Goal: Task Accomplishment & Management: Manage account settings

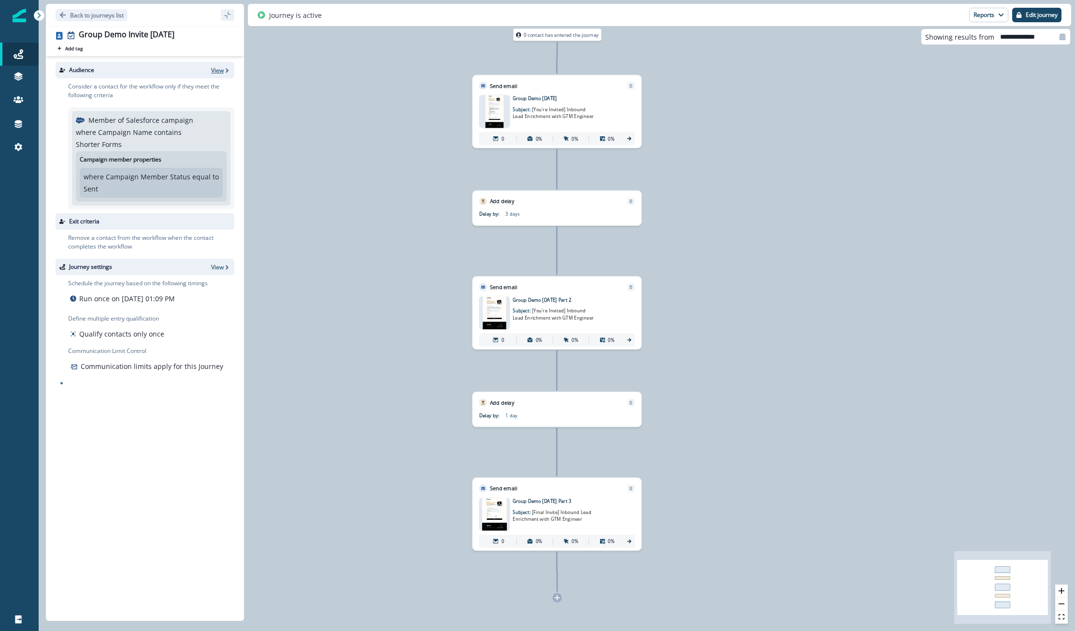
click at [229, 73] on icon "button" at bounding box center [227, 70] width 7 height 7
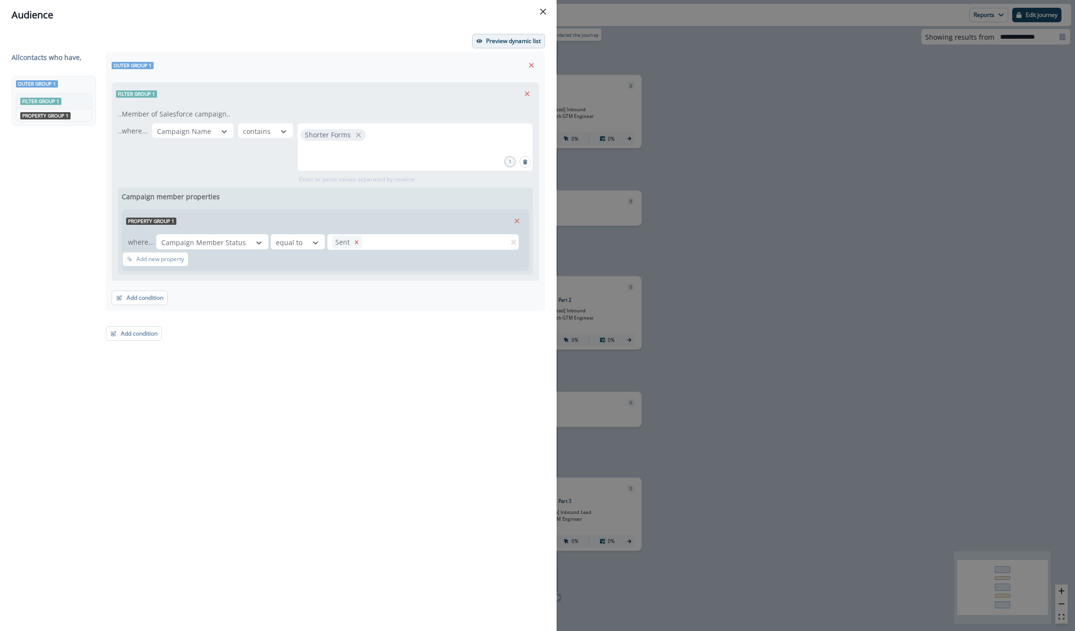
click at [505, 41] on p "Preview dynamic list" at bounding box center [513, 41] width 55 height 7
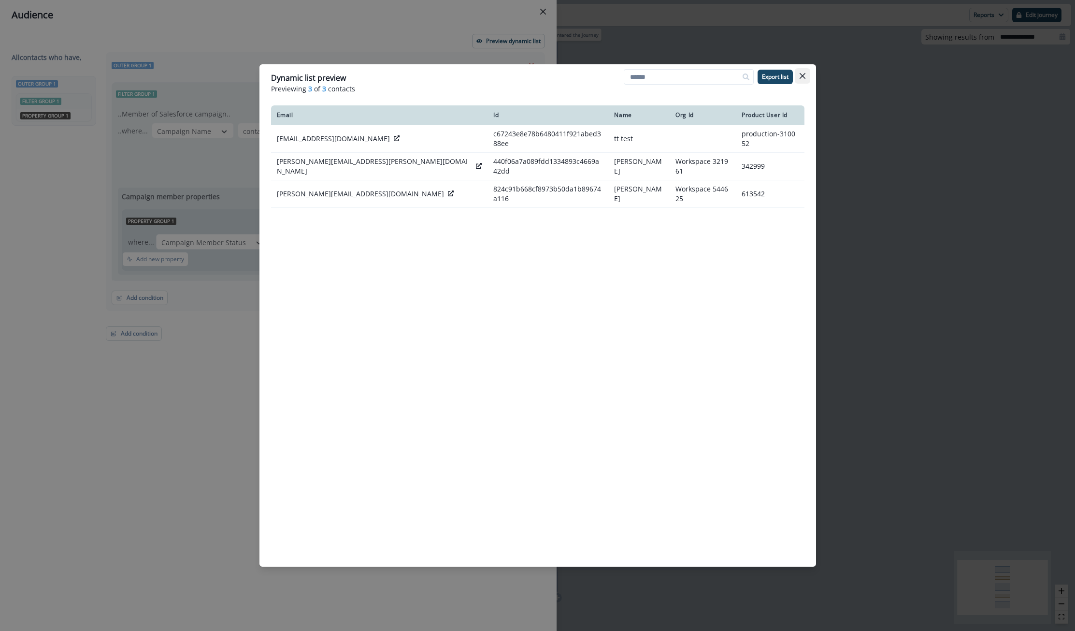
click at [802, 77] on icon "Close" at bounding box center [803, 76] width 6 height 6
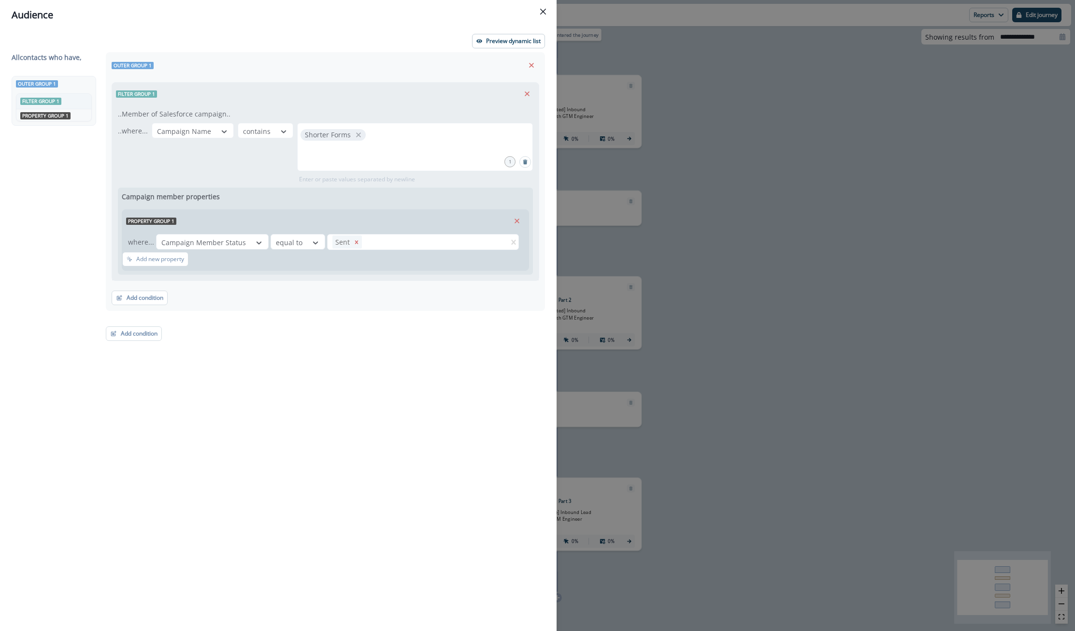
click at [515, 215] on div "All contact s who have, Outer group 1 Filter group 1 AND Property group 1 Outer…" at bounding box center [278, 323] width 533 height 543
click at [548, 13] on button "Close" at bounding box center [542, 11] width 15 height 15
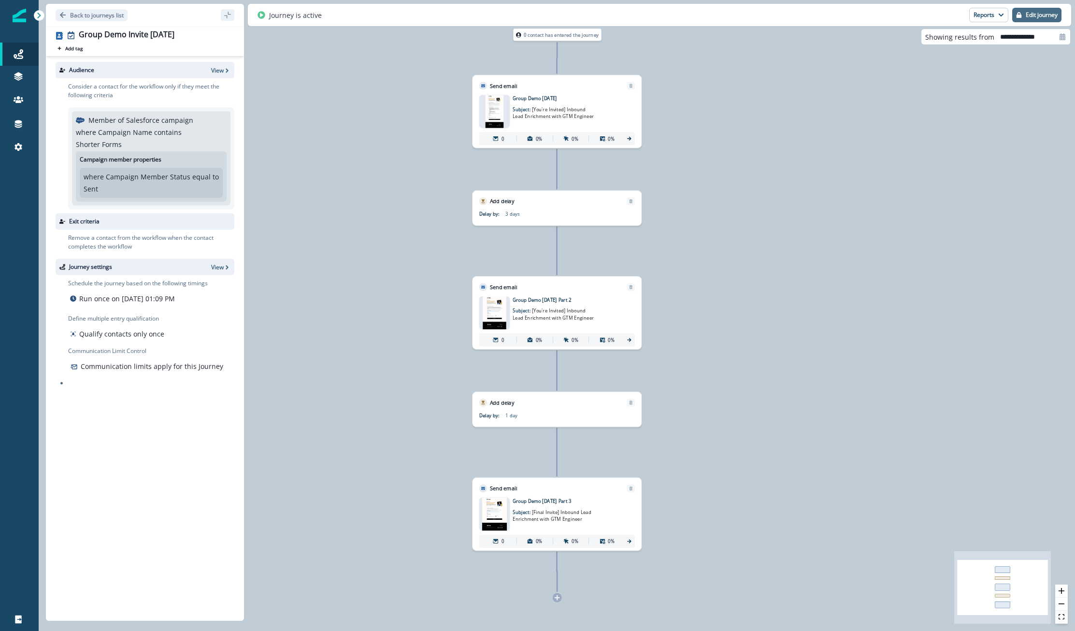
click at [1033, 12] on p "Edit journey" at bounding box center [1042, 15] width 32 height 7
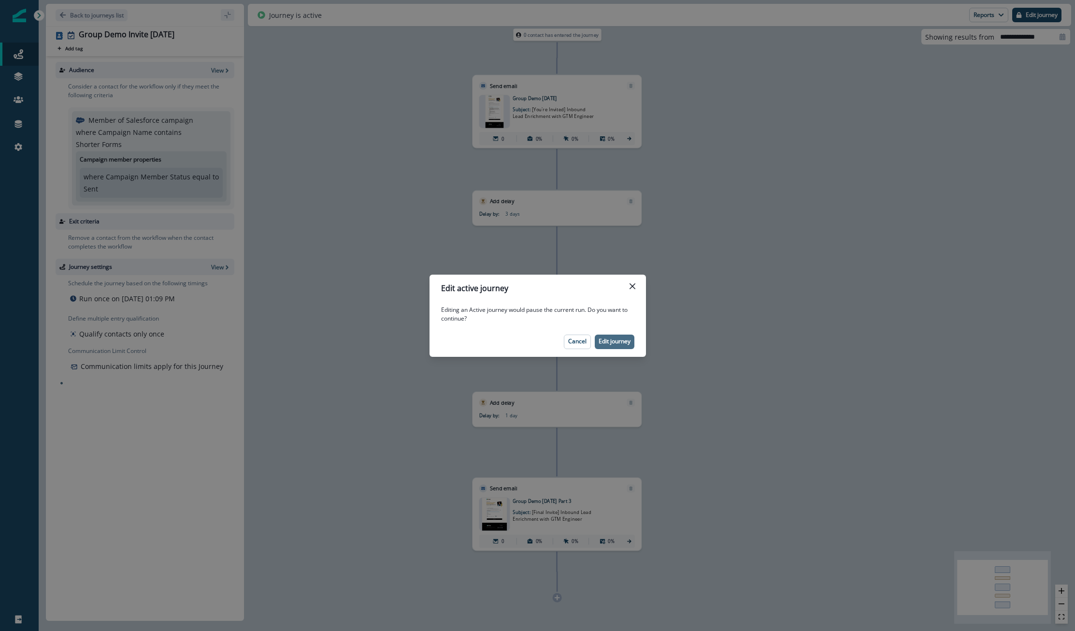
click at [630, 343] on p "Edit journey" at bounding box center [615, 341] width 32 height 7
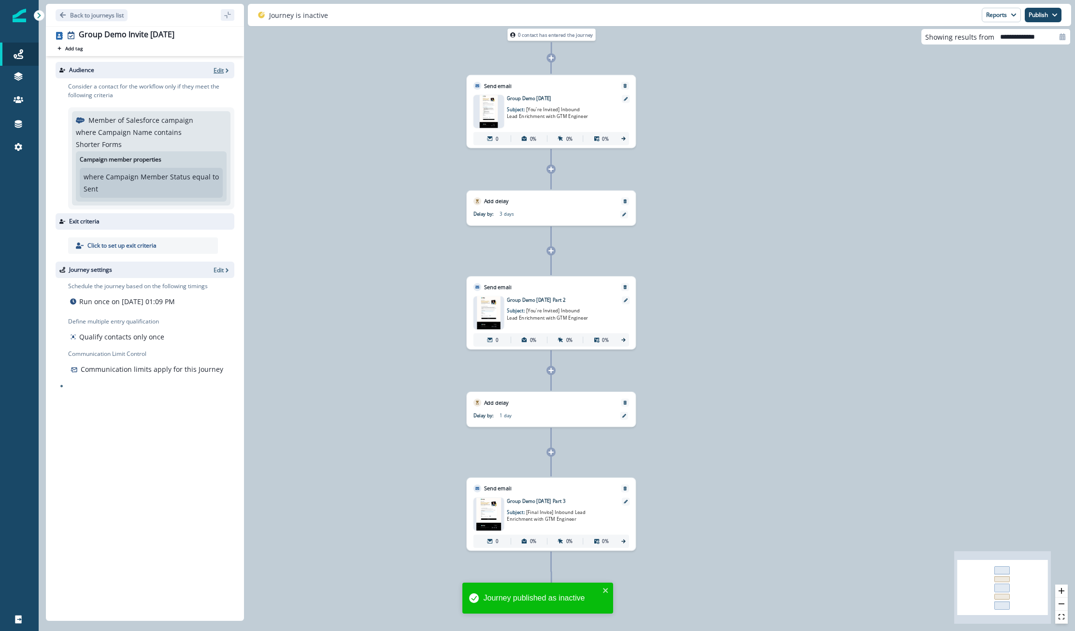
click at [219, 69] on p "Edit" at bounding box center [219, 70] width 10 height 8
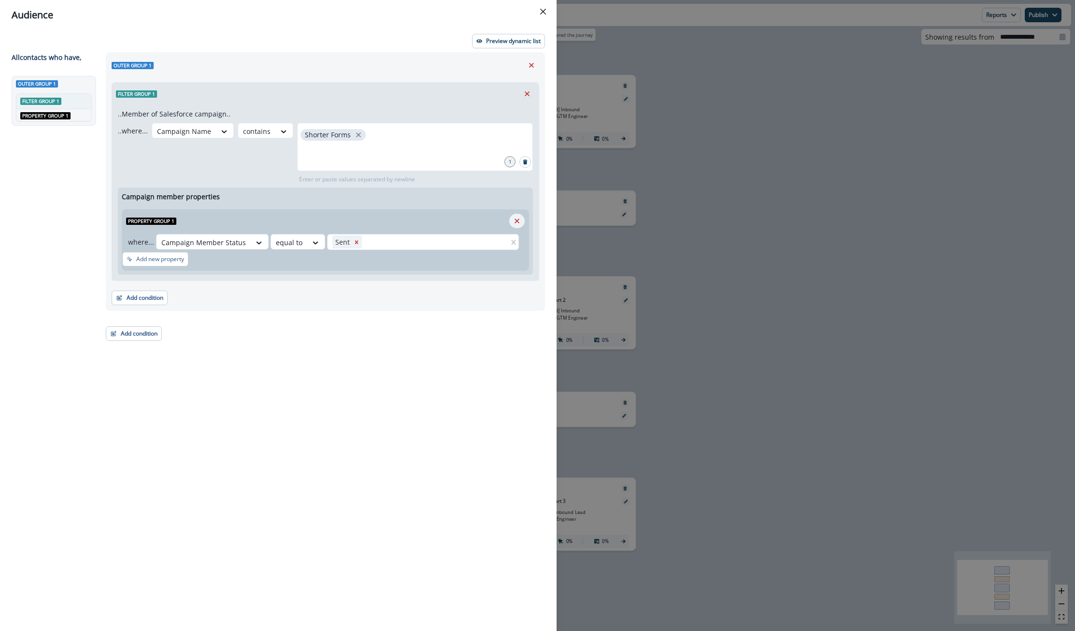
click at [514, 221] on icon "Remove" at bounding box center [517, 220] width 9 height 9
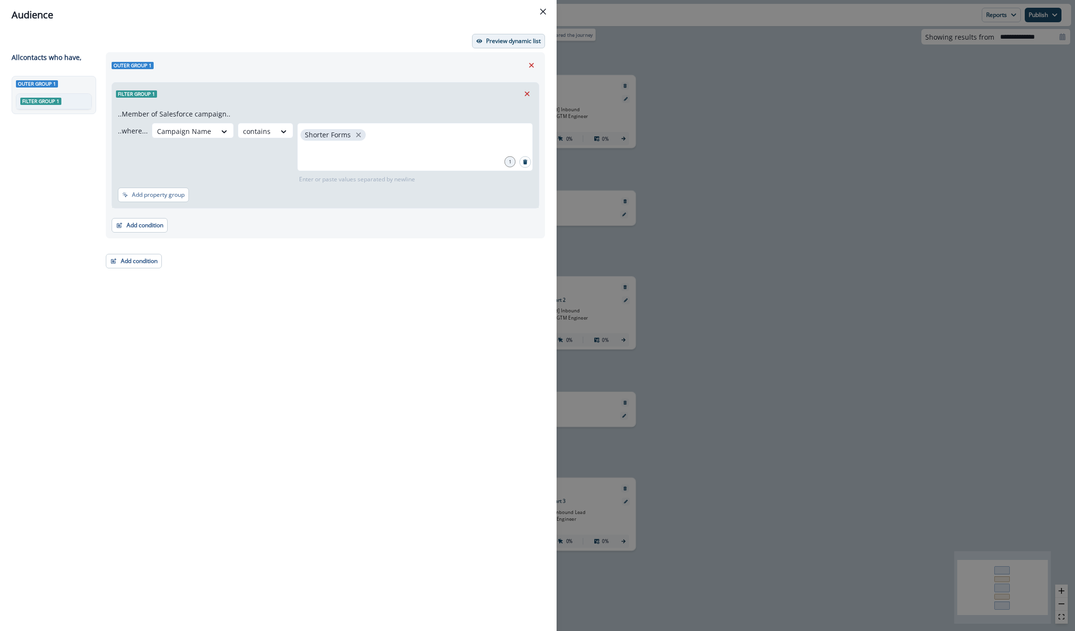
click at [496, 41] on p "Preview dynamic list" at bounding box center [513, 41] width 55 height 7
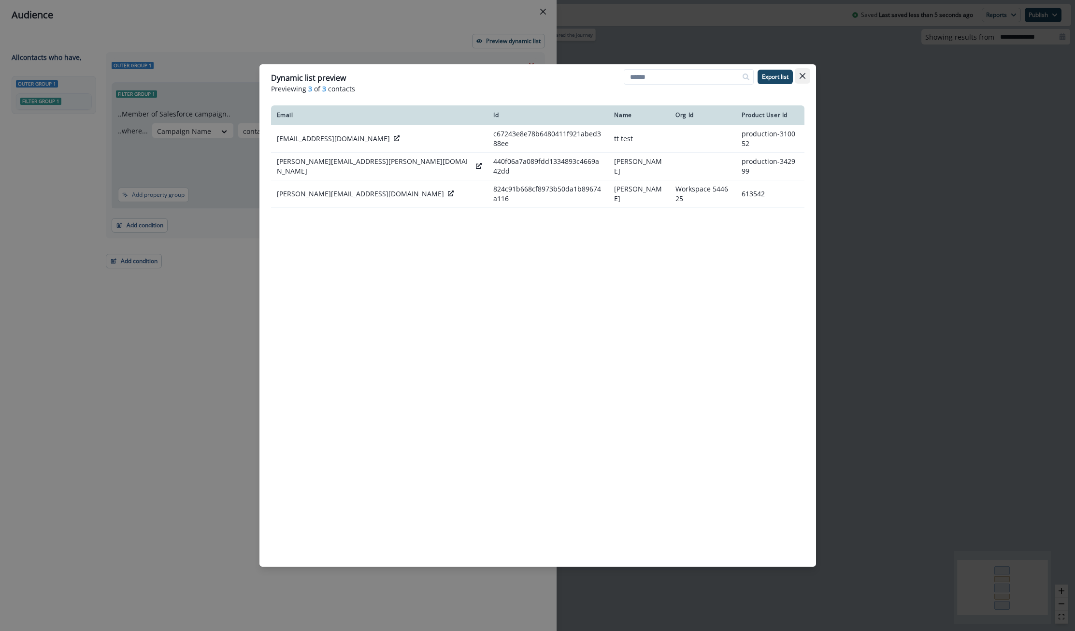
click at [800, 76] on icon "Close" at bounding box center [803, 76] width 6 height 6
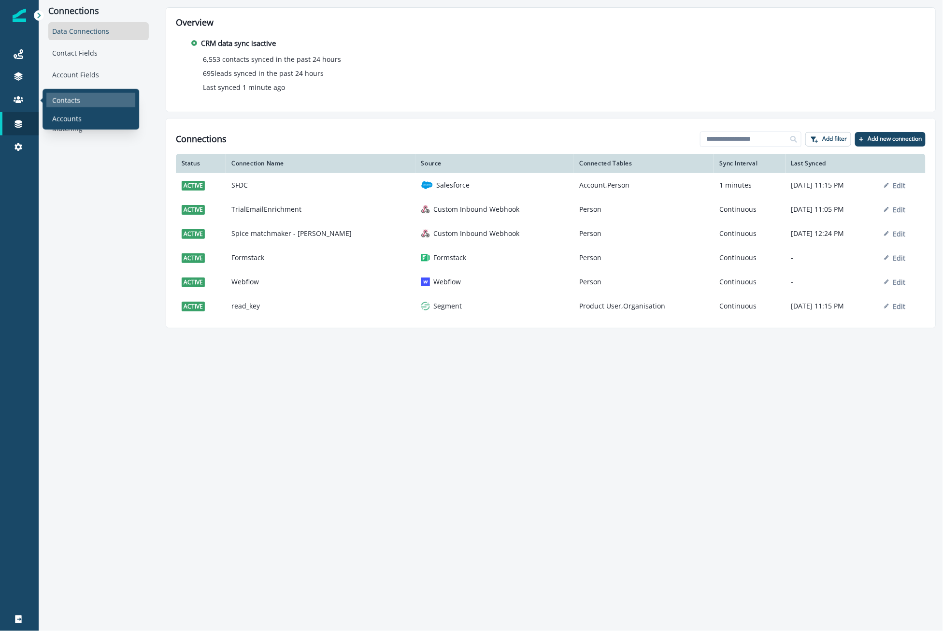
click at [59, 100] on p "Contacts" at bounding box center [66, 100] width 28 height 10
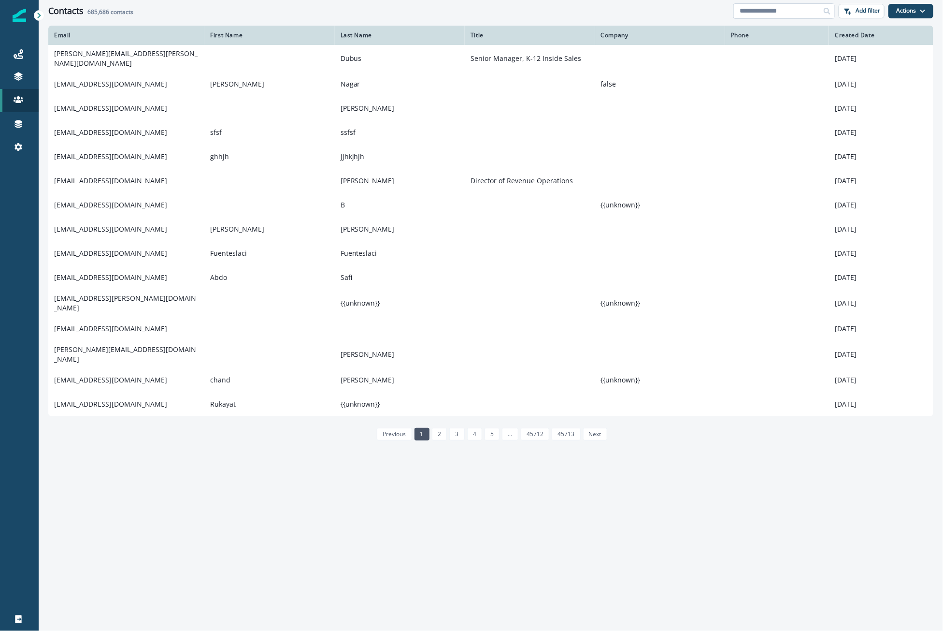
click at [767, 9] on input at bounding box center [784, 10] width 101 height 15
paste input "**********"
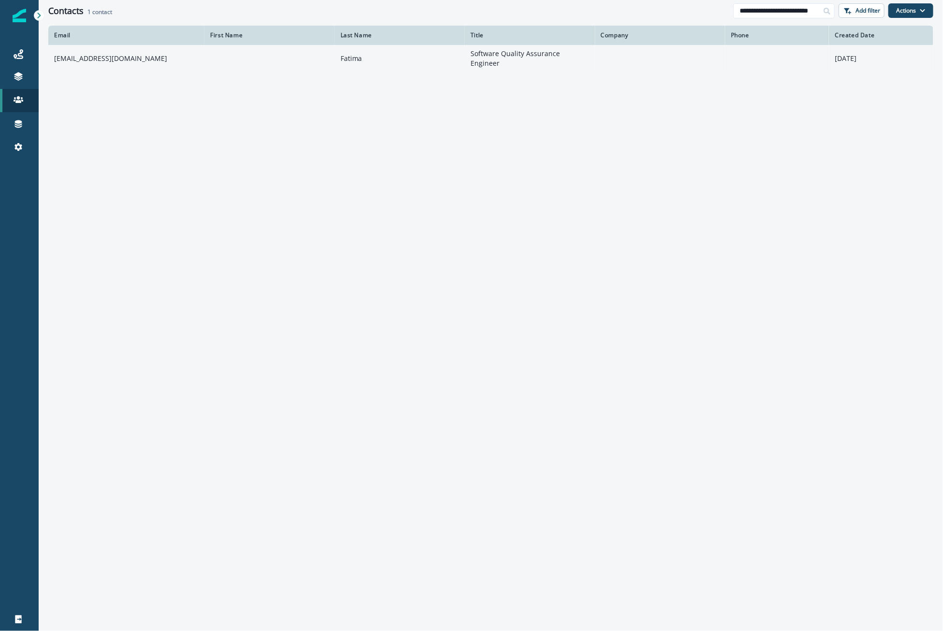
type input "**********"
click at [667, 61] on td at bounding box center [660, 58] width 130 height 27
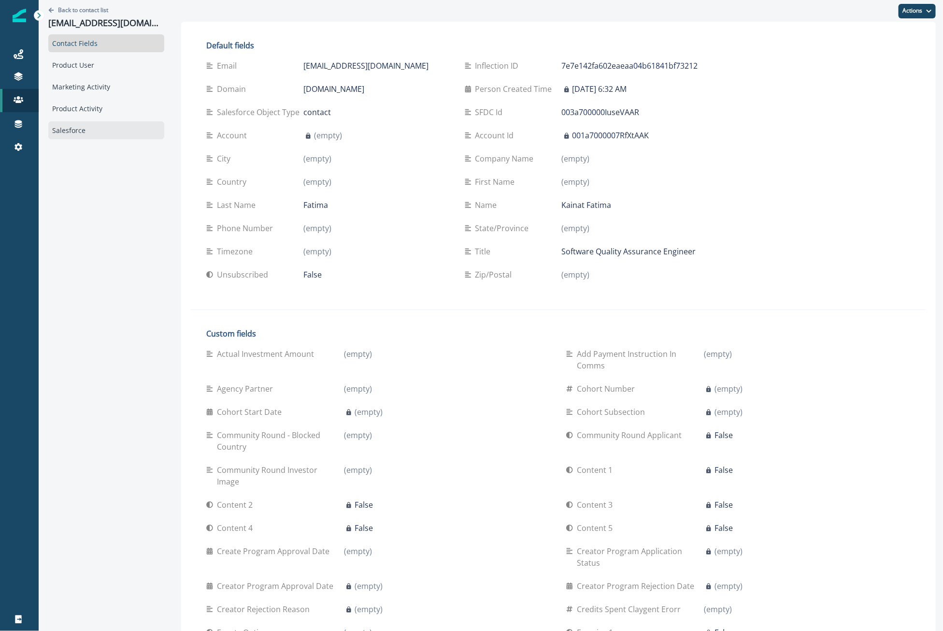
click at [83, 130] on div "Salesforce" at bounding box center [106, 130] width 116 height 18
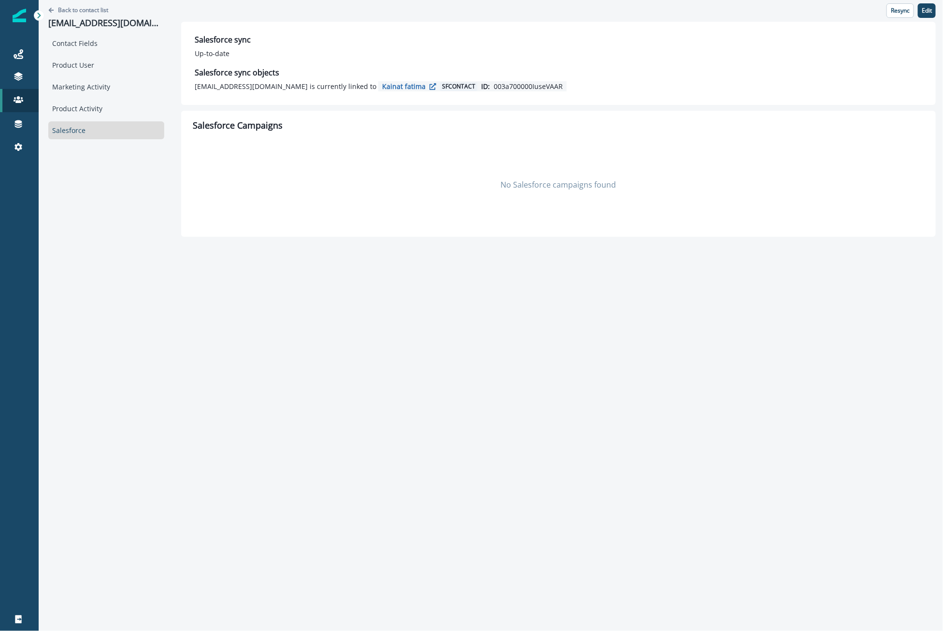
click at [528, 187] on div "No Salesforce campaigns found" at bounding box center [559, 184] width 732 height 97
click at [135, 207] on div "Back to contact list kfatima@technologyrivers.com Contact Fields Product User M…" at bounding box center [106, 118] width 135 height 237
click at [940, 83] on div "Resync Edit Salesforce sync Up-to-date Salesforce sync objects kfatima@technolo…" at bounding box center [558, 118] width 769 height 237
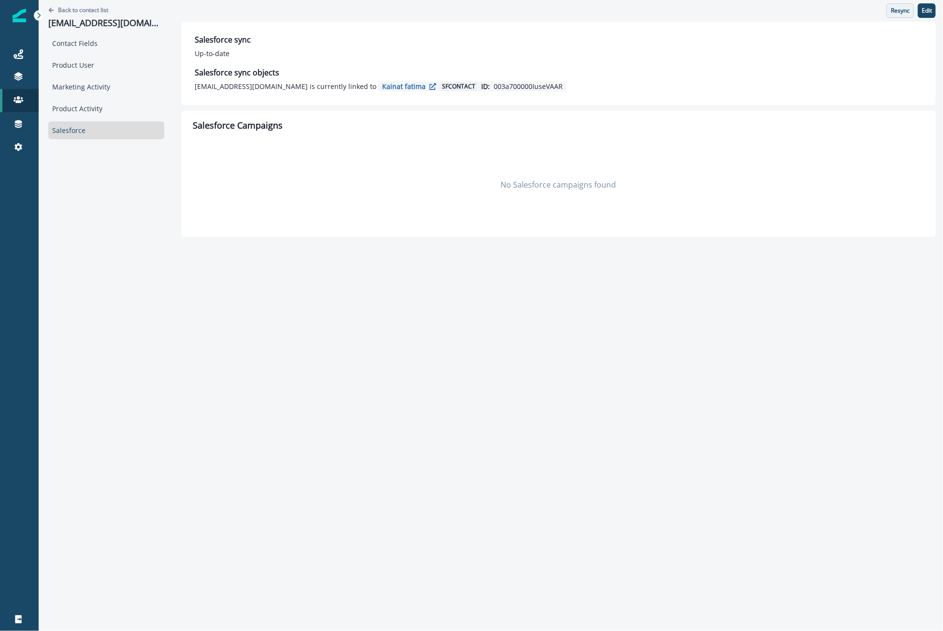
click at [900, 11] on p "Resync" at bounding box center [900, 10] width 19 height 7
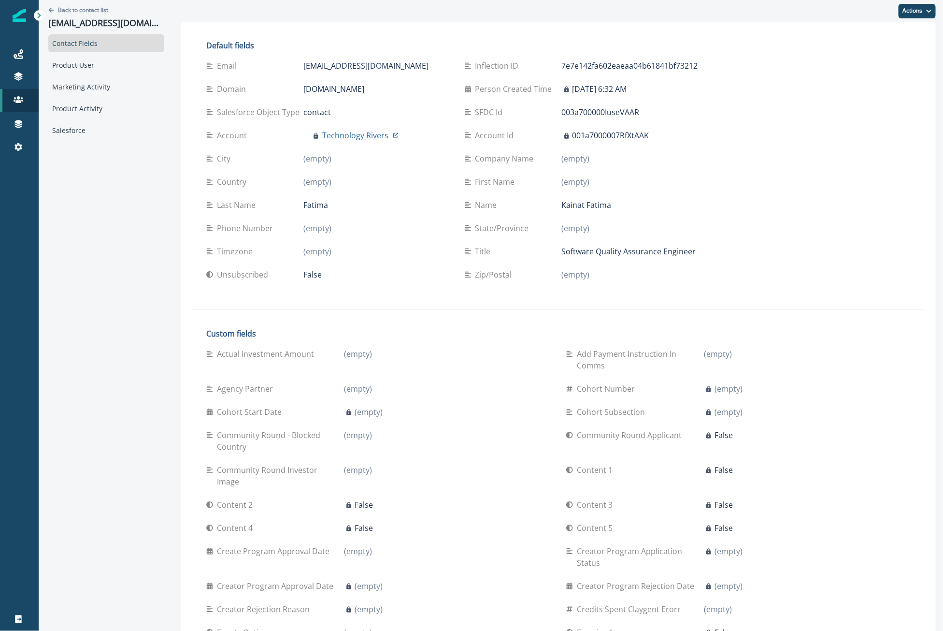
click at [133, 127] on div "Salesforce" at bounding box center [106, 130] width 116 height 18
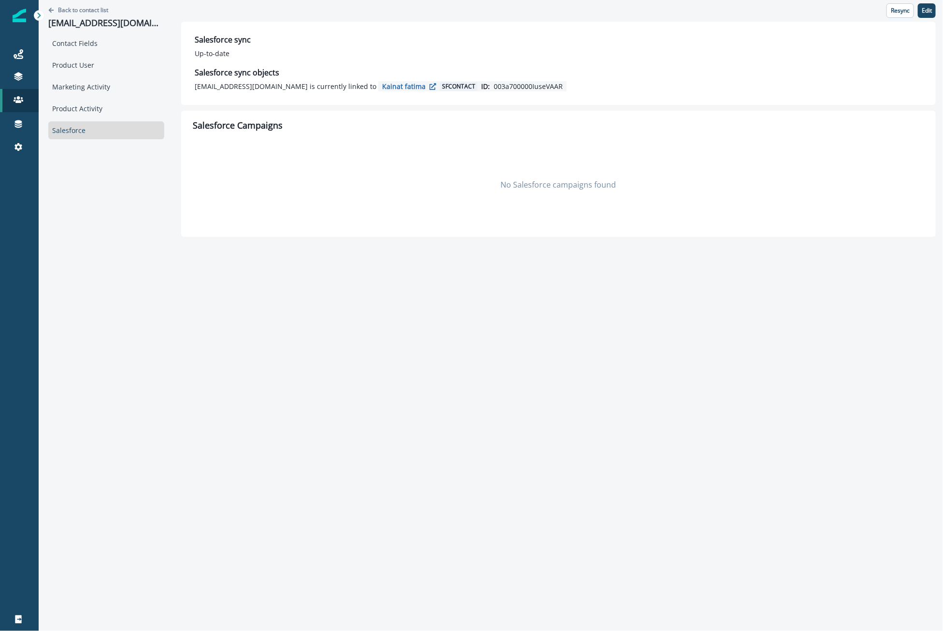
click at [125, 298] on div "Back to contact list kfatima@technologyrivers.com Contact Fields Product User M…" at bounding box center [491, 315] width 905 height 631
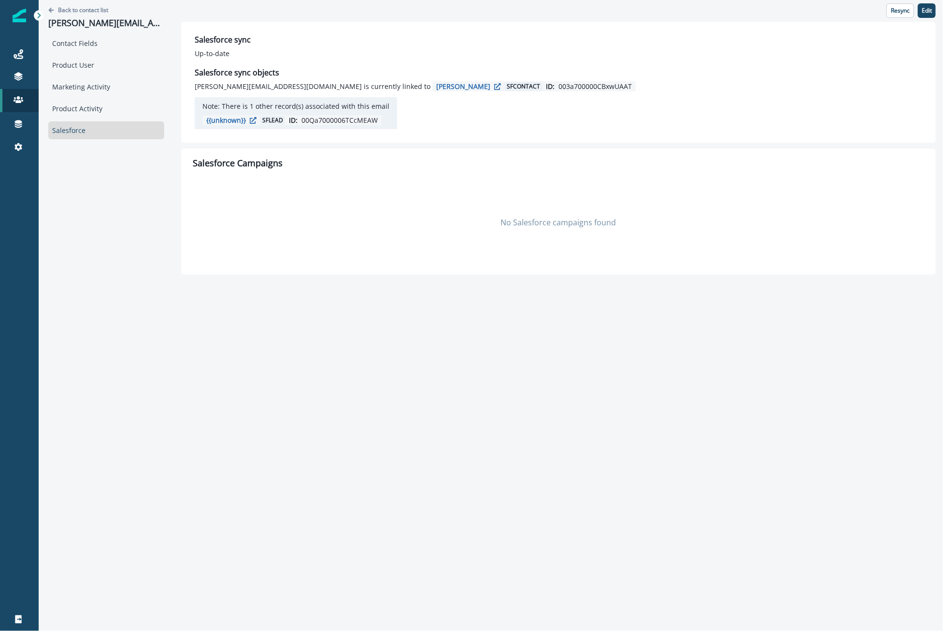
click at [146, 241] on div "Back to contact list [PERSON_NAME][EMAIL_ADDRESS][DOMAIN_NAME] Contact Fields P…" at bounding box center [106, 137] width 135 height 274
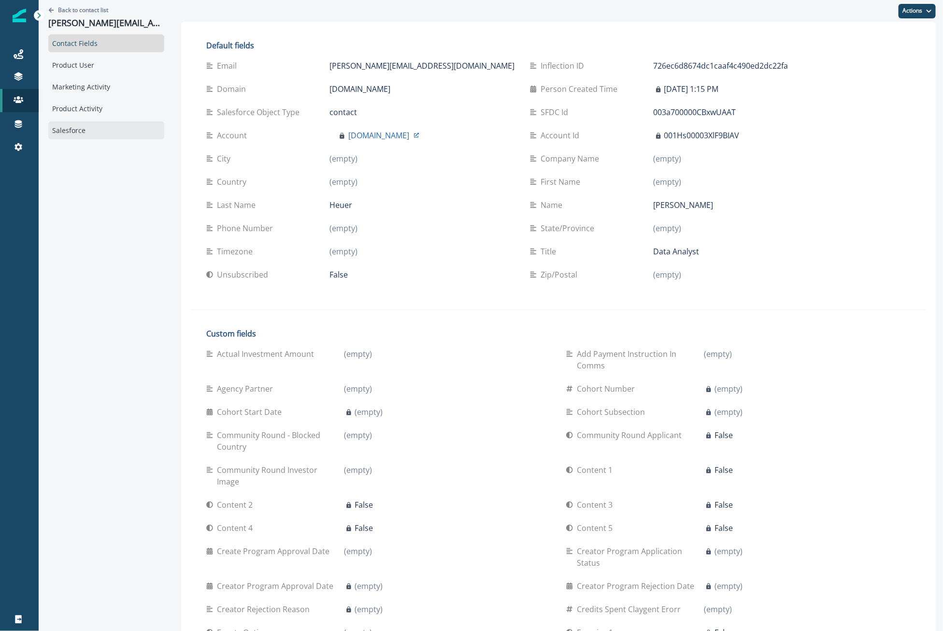
click at [110, 133] on div "Salesforce" at bounding box center [106, 130] width 116 height 18
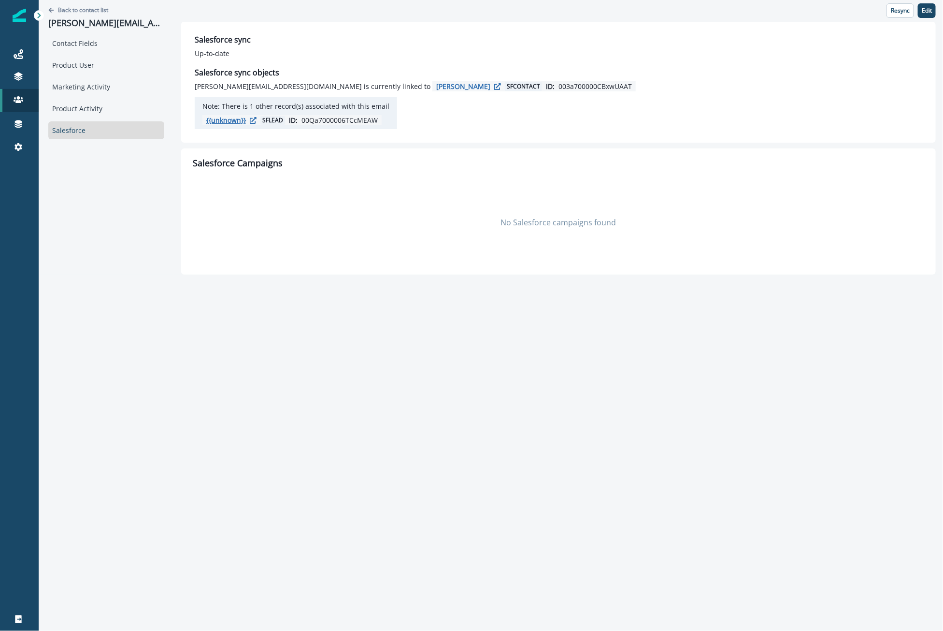
click at [222, 124] on p "{{unknown}}" at bounding box center [226, 119] width 40 height 9
click at [302, 119] on p "00Qa7000006TCcMEAW" at bounding box center [340, 120] width 76 height 10
click at [72, 3] on div "Back to contact list carla@comx.io" at bounding box center [106, 17] width 116 height 34
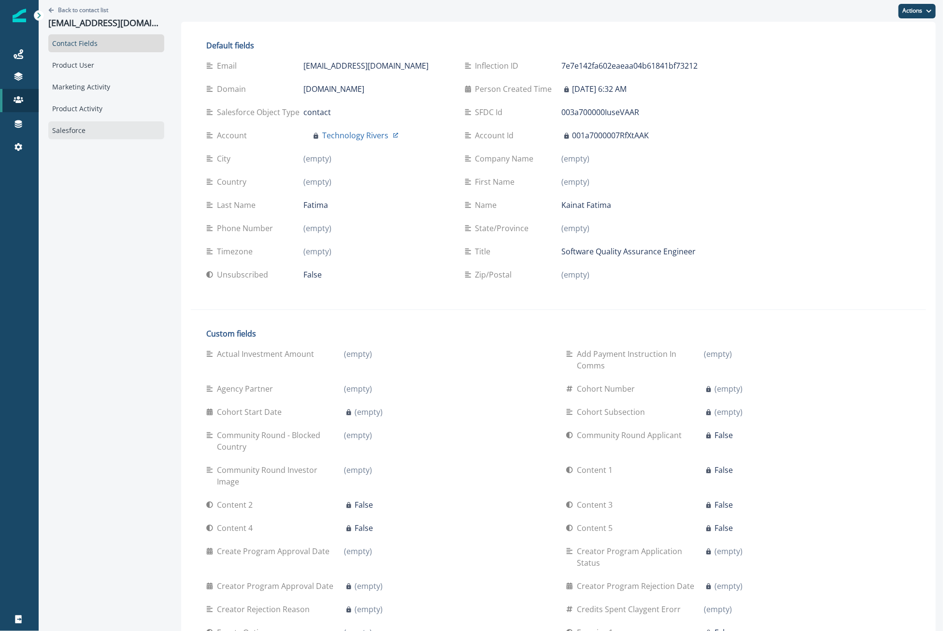
click at [98, 136] on div "Salesforce" at bounding box center [106, 130] width 116 height 18
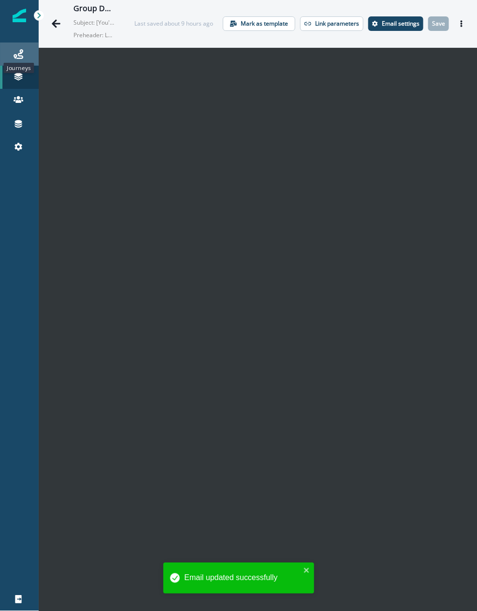
click at [18, 51] on icon at bounding box center [19, 54] width 10 height 10
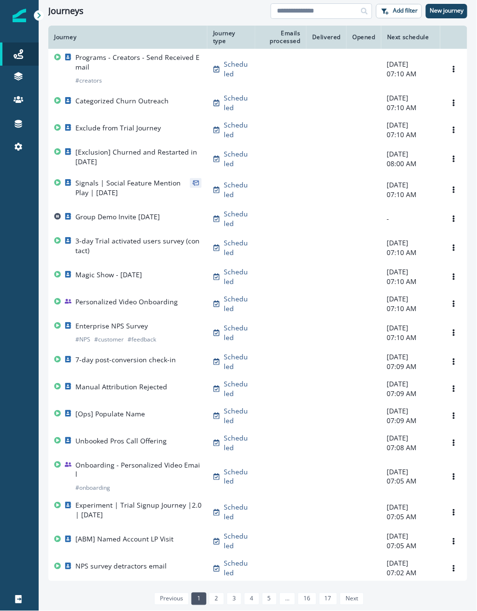
click at [325, 8] on input at bounding box center [321, 10] width 101 height 15
type input "*****"
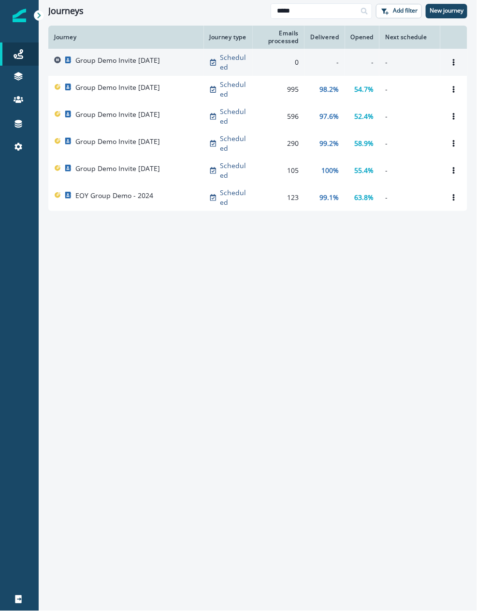
click at [144, 59] on p "Group Demo Invite August 20th" at bounding box center [117, 61] width 85 height 10
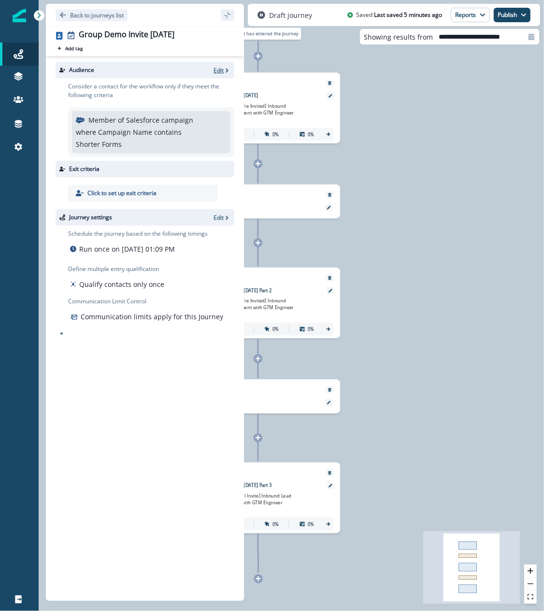
click at [224, 67] on icon "button" at bounding box center [227, 70] width 7 height 7
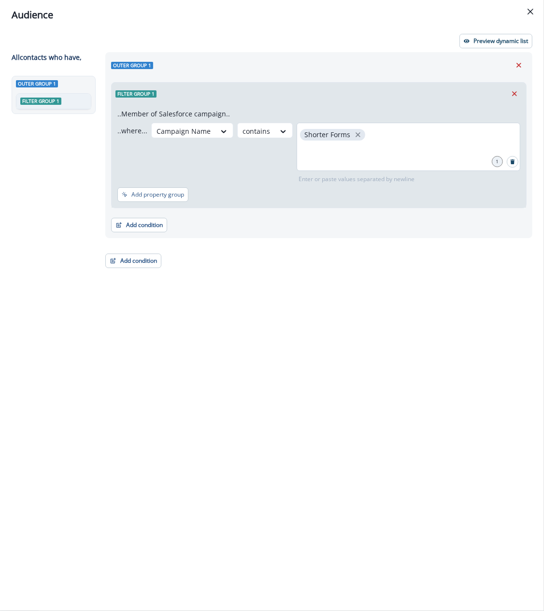
click at [385, 133] on div "Shorter Forms" at bounding box center [409, 147] width 224 height 48
click at [354, 133] on icon "close" at bounding box center [358, 134] width 9 height 9
click at [168, 198] on p "Add property group" at bounding box center [157, 194] width 53 height 7
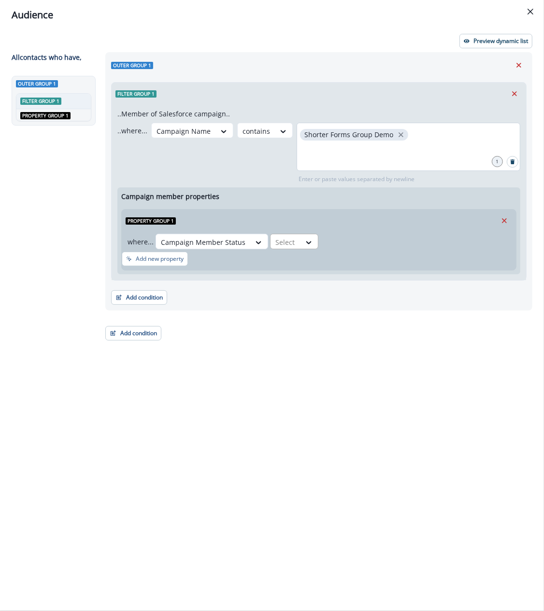
click at [268, 235] on div at bounding box center [258, 242] width 17 height 16
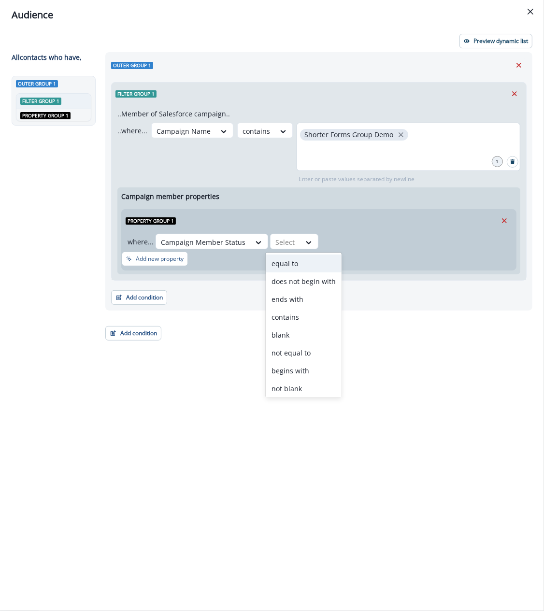
click at [297, 260] on div "equal to" at bounding box center [304, 264] width 76 height 18
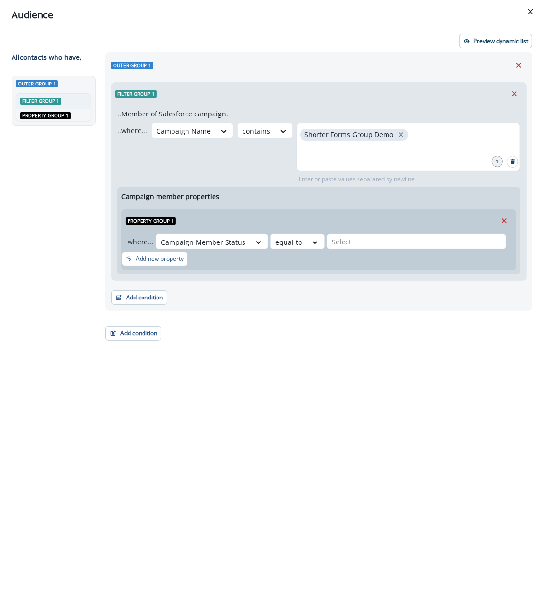
click at [331, 233] on div "where... Campaign Member Status option equal to, selected. equal to Select" at bounding box center [319, 242] width 394 height 20
click at [333, 238] on div at bounding box center [416, 242] width 169 height 12
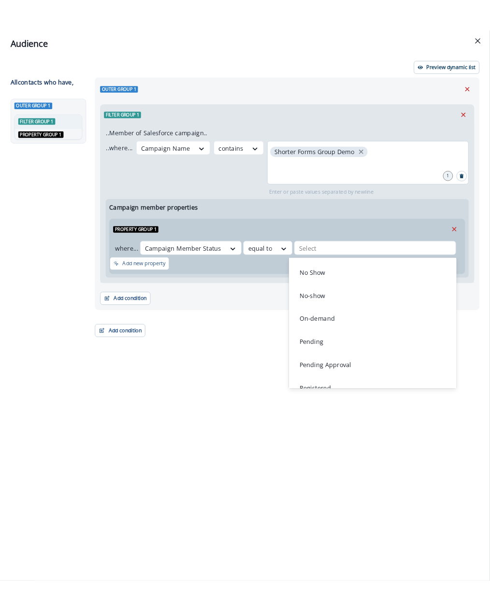
scroll to position [499, 0]
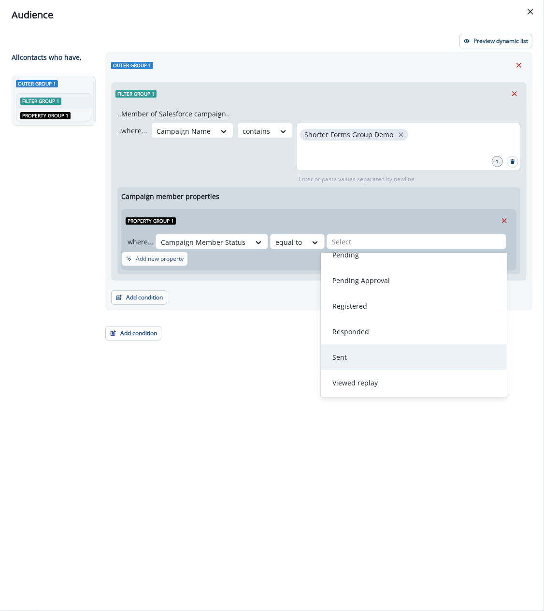
click at [368, 353] on div "Sent" at bounding box center [414, 357] width 174 height 18
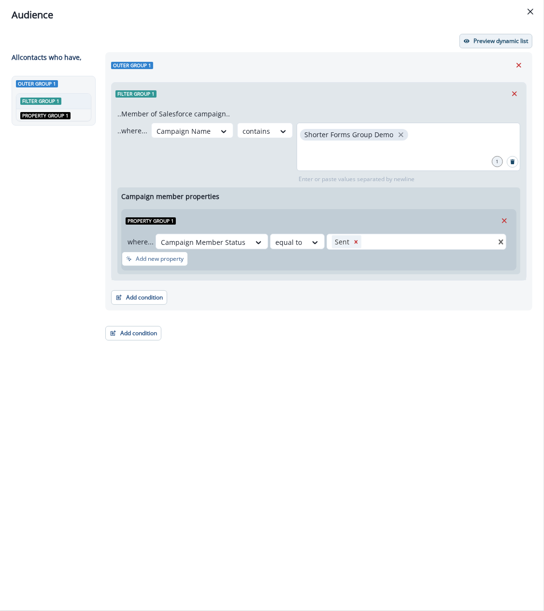
click at [476, 38] on p "Preview dynamic list" at bounding box center [501, 41] width 55 height 7
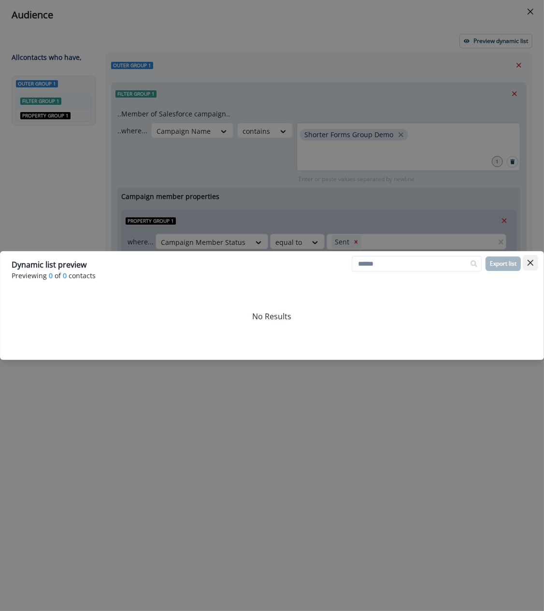
click at [476, 261] on icon "Close" at bounding box center [531, 263] width 6 height 6
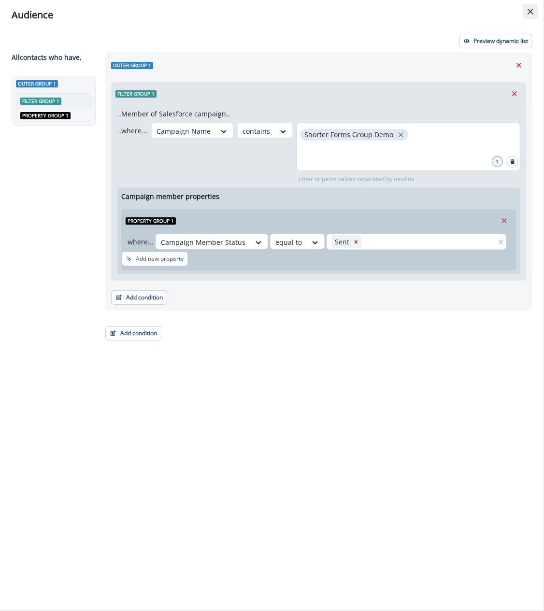
click at [476, 16] on button "Close" at bounding box center [530, 11] width 15 height 15
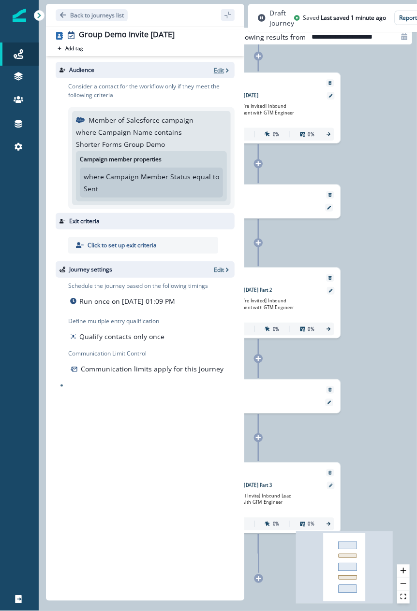
click at [221, 72] on p "Edit" at bounding box center [219, 70] width 10 height 8
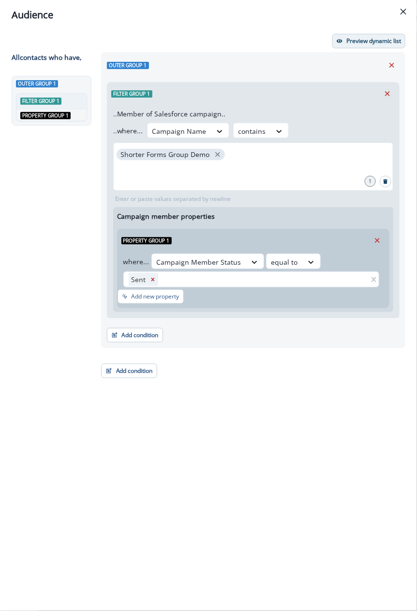
click at [357, 39] on p "Preview dynamic list" at bounding box center [373, 41] width 55 height 7
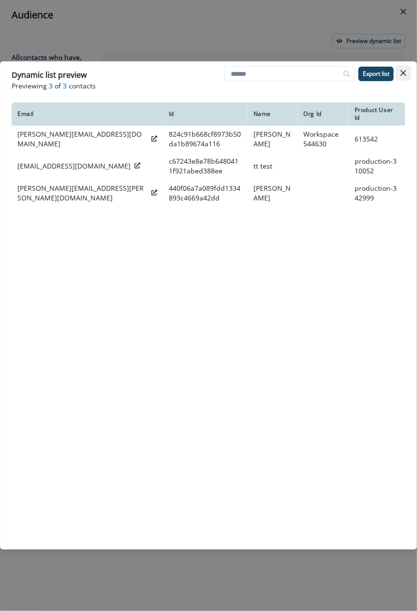
click at [407, 72] on button "Close" at bounding box center [402, 72] width 15 height 15
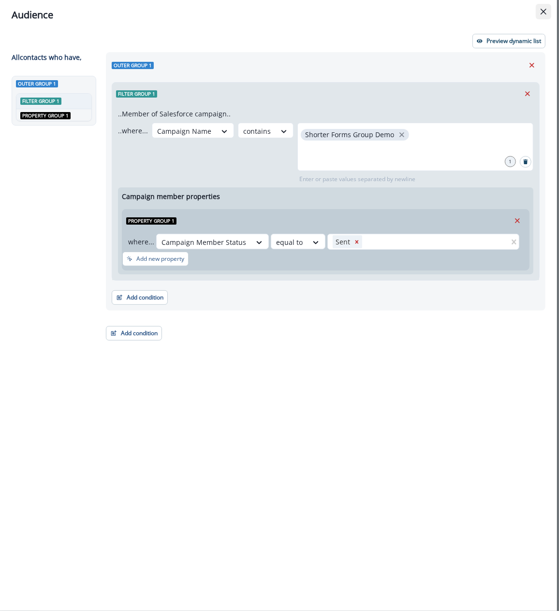
click at [476, 6] on button "Close" at bounding box center [542, 11] width 15 height 15
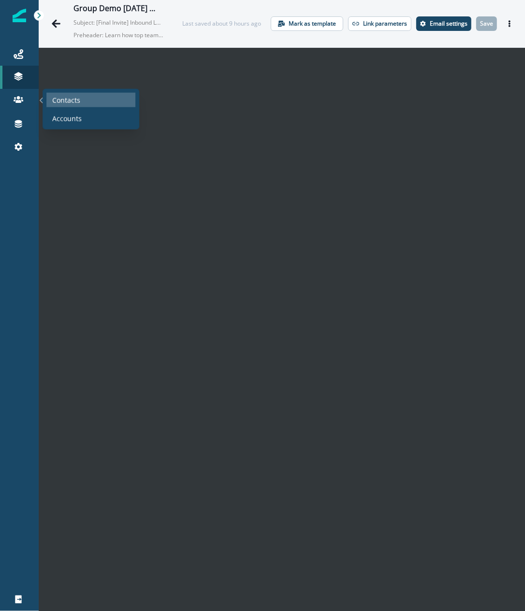
click at [52, 96] on div "Contacts" at bounding box center [90, 100] width 89 height 14
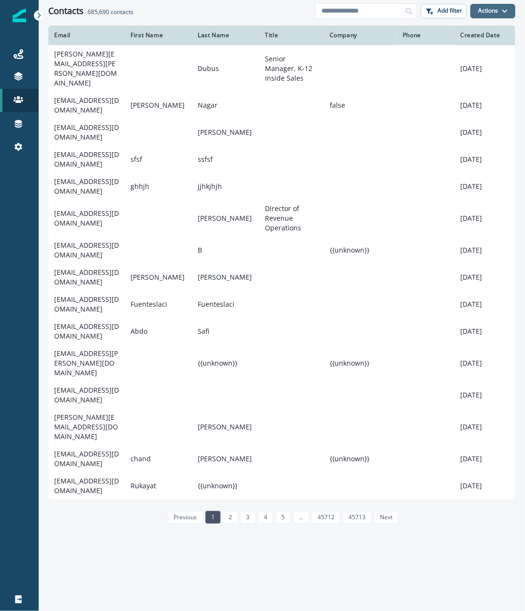
click at [488, 15] on button "Actions" at bounding box center [492, 11] width 45 height 14
click at [175, 11] on div "Contacts 685,690 contacts" at bounding box center [181, 11] width 267 height 11
click at [22, 124] on icon at bounding box center [19, 124] width 10 height 10
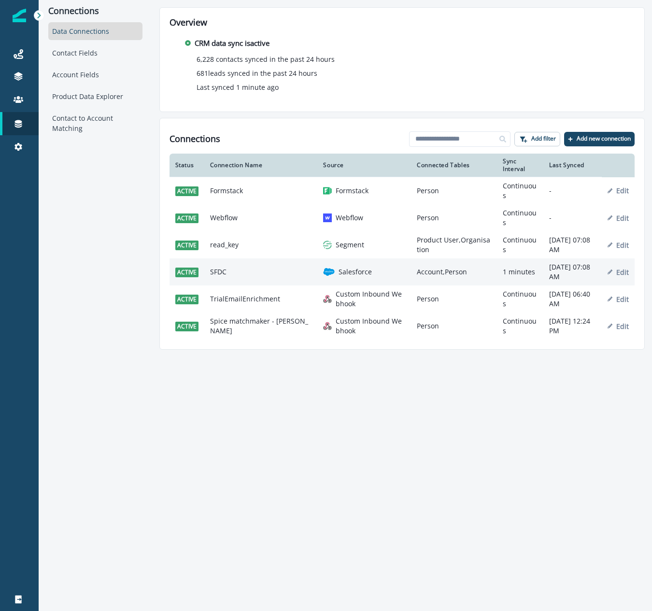
click at [244, 272] on td "SFDC" at bounding box center [261, 272] width 114 height 27
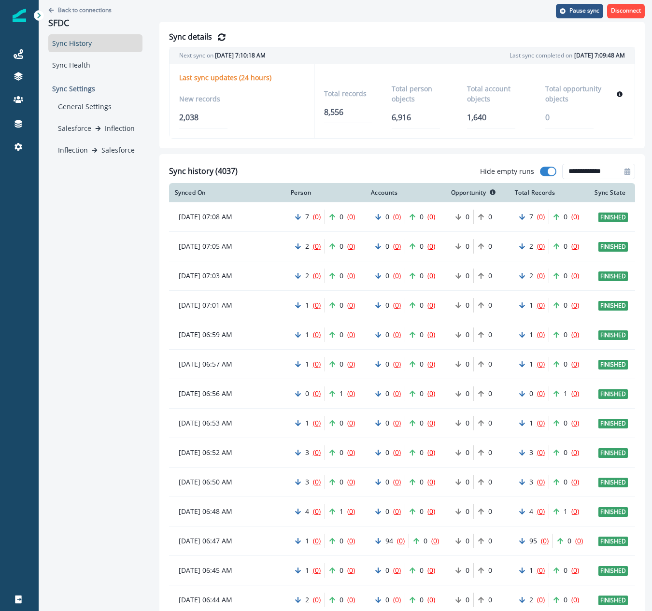
click at [75, 218] on div "Back to connections SFDC Sync History Sync Health Sync Settings General Setting…" at bounding box center [96, 305] width 114 height 611
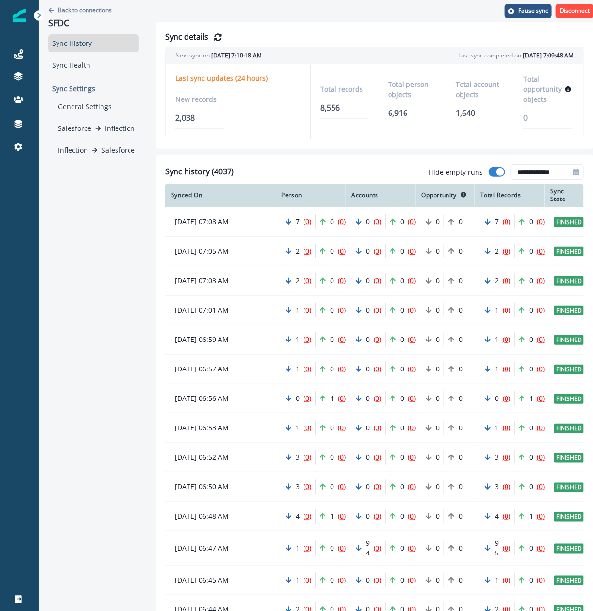
click at [63, 11] on p "Back to connections" at bounding box center [85, 10] width 54 height 8
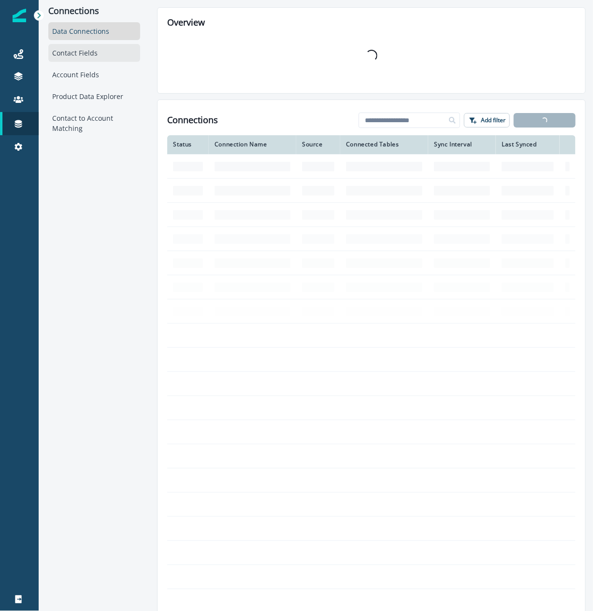
click at [80, 56] on div "Contact Fields" at bounding box center [94, 53] width 92 height 18
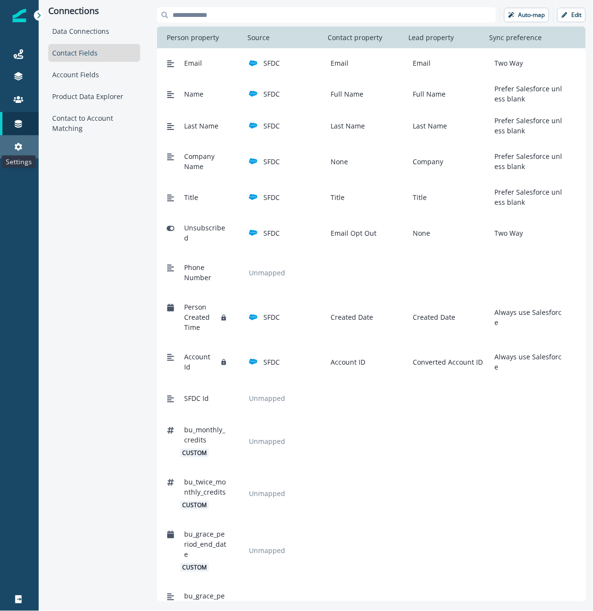
click at [22, 145] on icon at bounding box center [19, 147] width 10 height 10
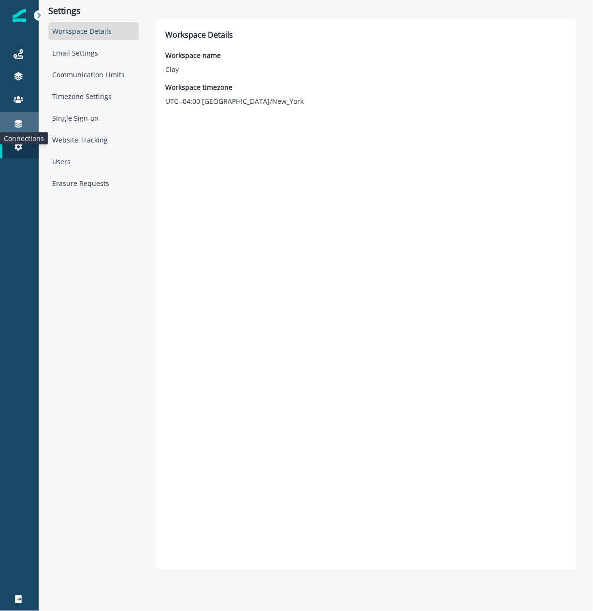
click at [18, 125] on icon at bounding box center [18, 124] width 7 height 8
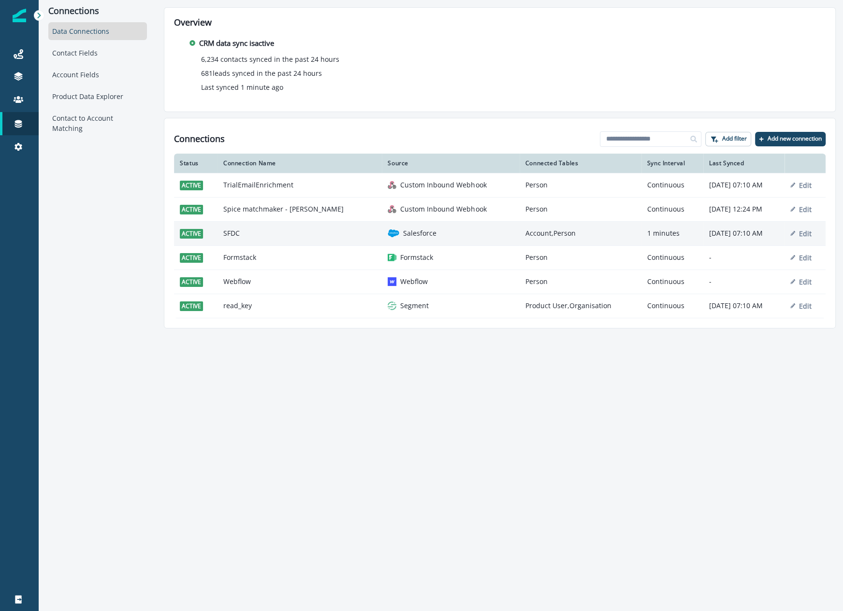
click at [250, 230] on td "SFDC" at bounding box center [299, 233] width 164 height 24
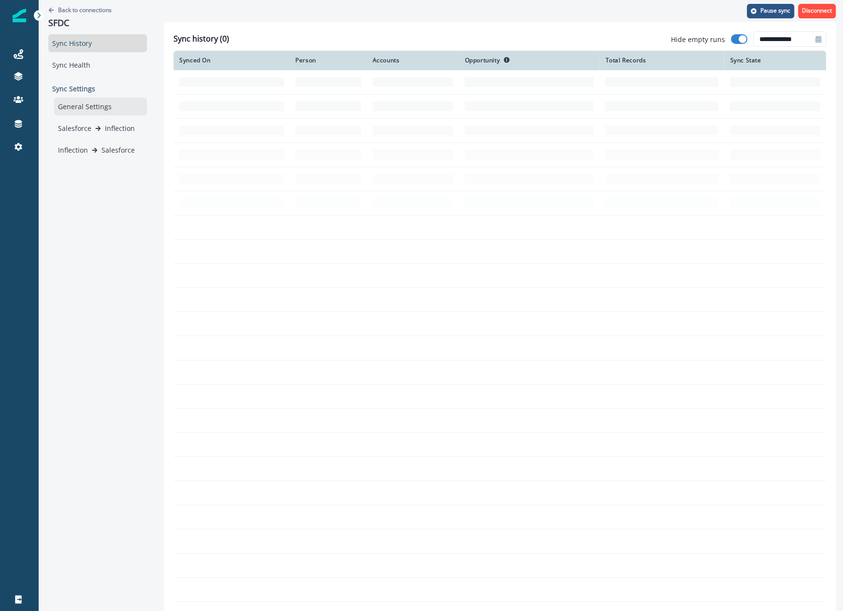
click at [126, 111] on div "General Settings" at bounding box center [100, 107] width 93 height 18
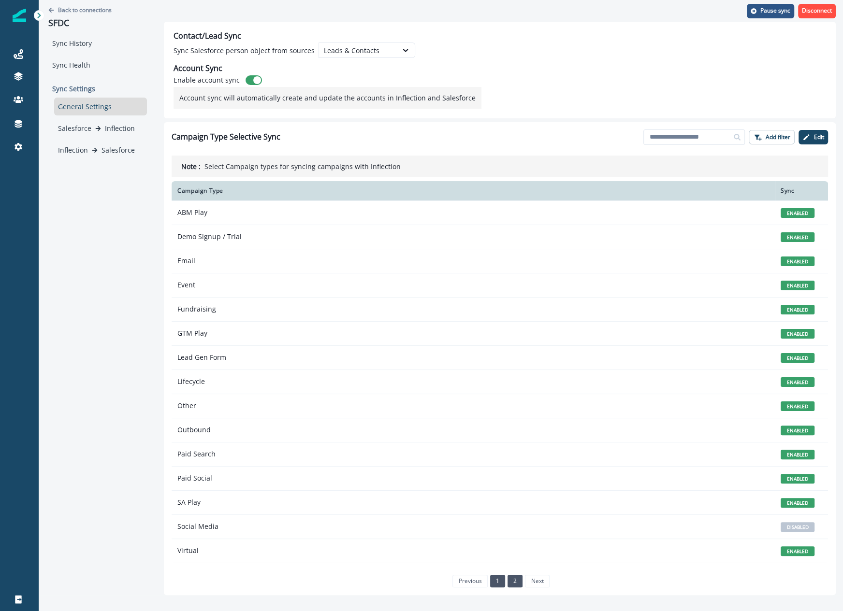
click at [514, 577] on link "2" at bounding box center [514, 581] width 15 height 13
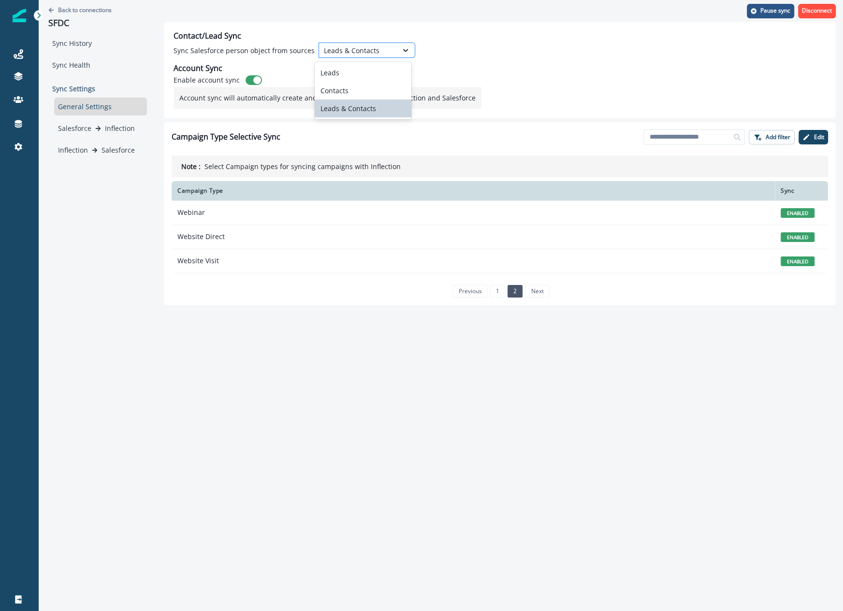
click at [397, 47] on div at bounding box center [405, 50] width 16 height 10
click at [463, 61] on div "Contact/Lead Sync Sync Salesforce person object from sources Leads & Contacts A…" at bounding box center [500, 70] width 672 height 97
click at [501, 288] on link "1" at bounding box center [497, 291] width 15 height 13
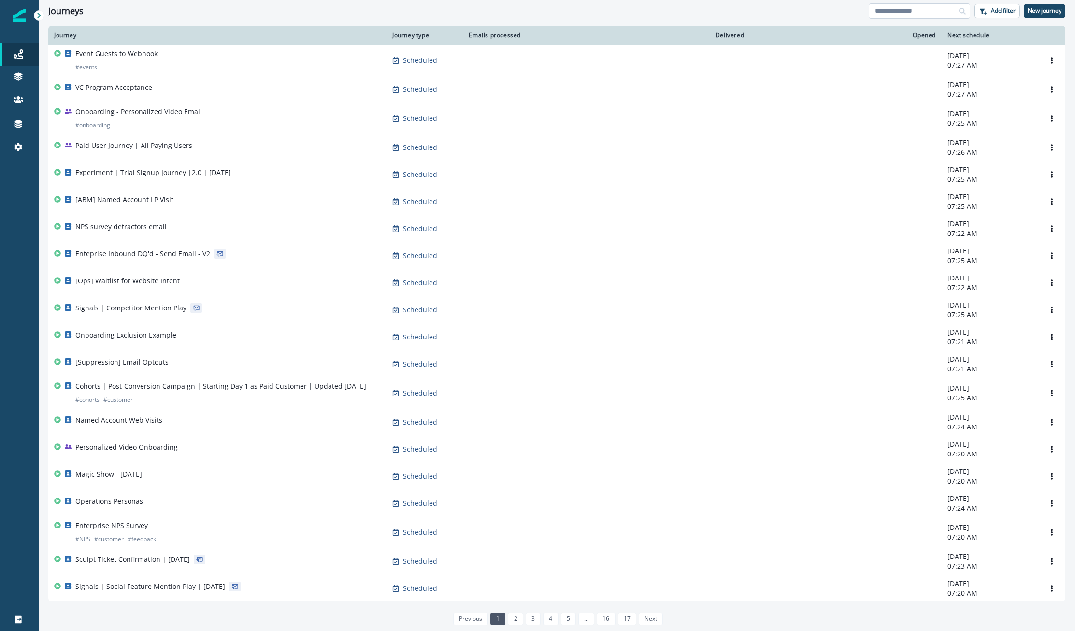
click at [908, 9] on input at bounding box center [919, 10] width 101 height 15
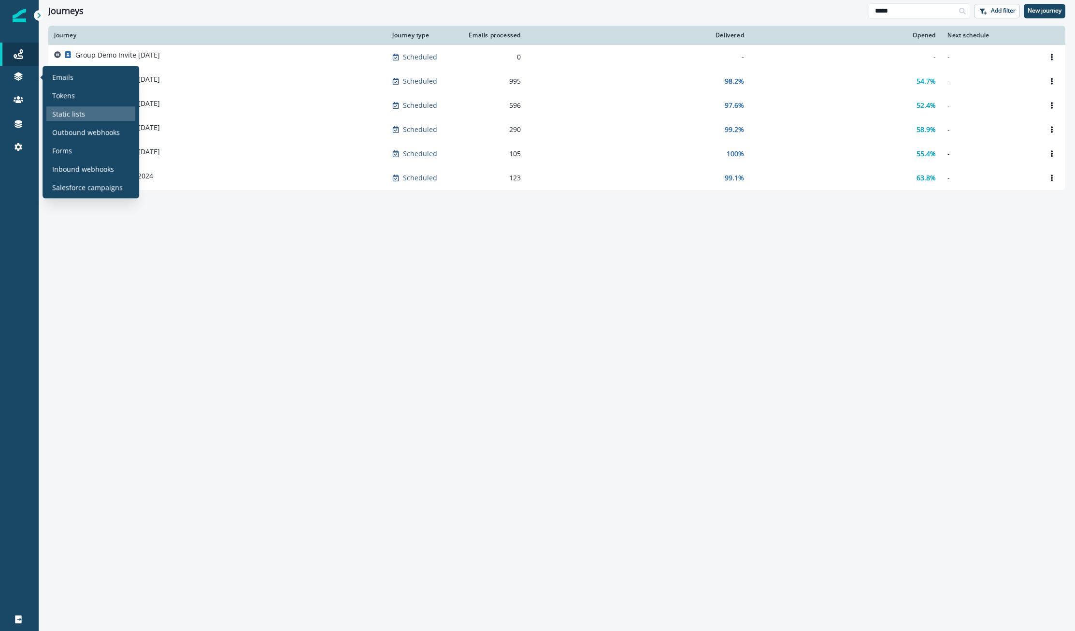
type input "*****"
click at [66, 115] on p "Static lists" at bounding box center [68, 114] width 33 height 10
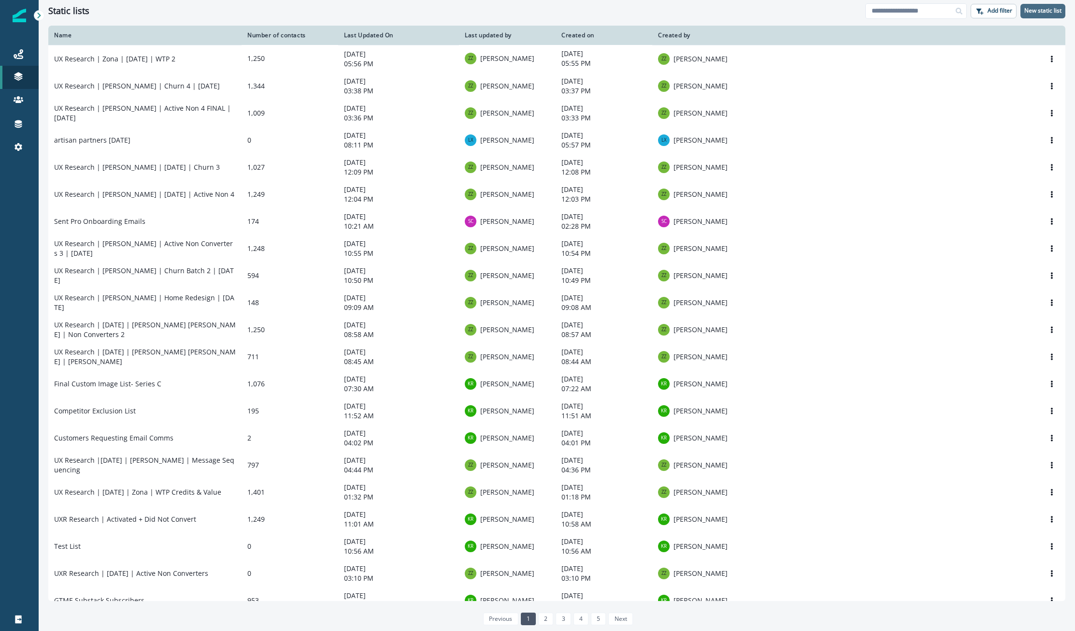
click at [1033, 14] on p "New static list" at bounding box center [1042, 10] width 37 height 7
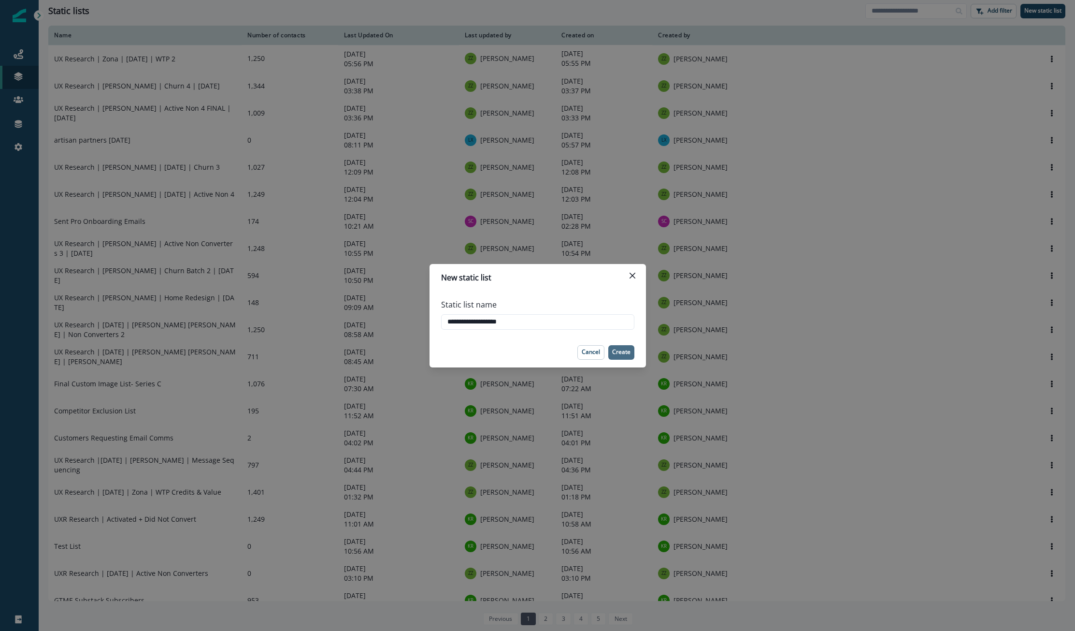
type input "**********"
click at [610, 350] on button "Create" at bounding box center [621, 352] width 26 height 14
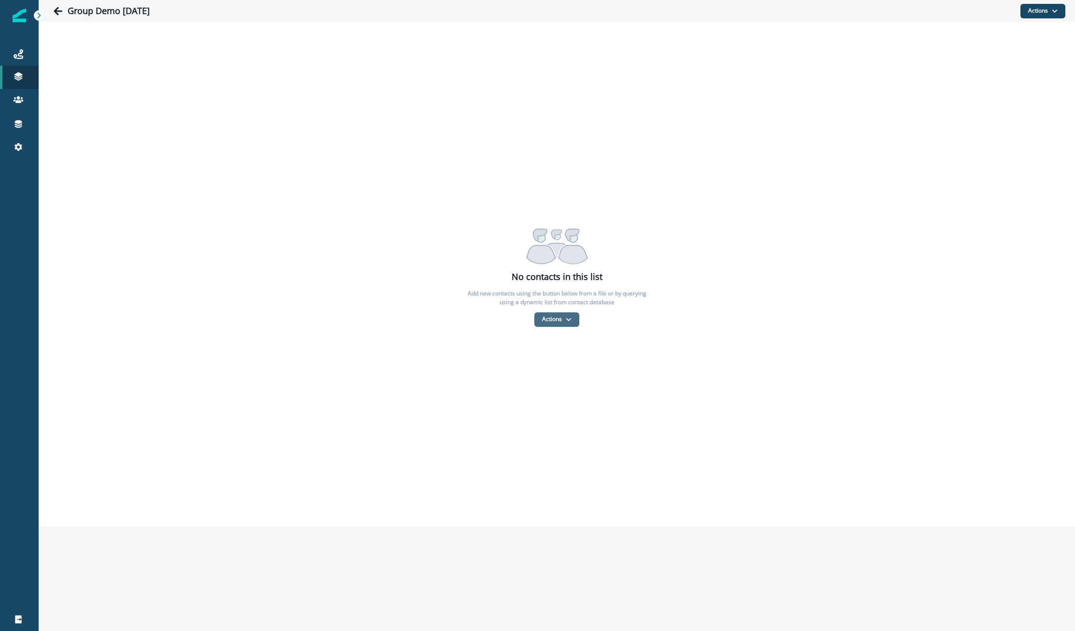
click at [567, 318] on icon "button" at bounding box center [569, 320] width 6 height 6
click at [574, 358] on button "From a CSV file" at bounding box center [578, 361] width 86 height 16
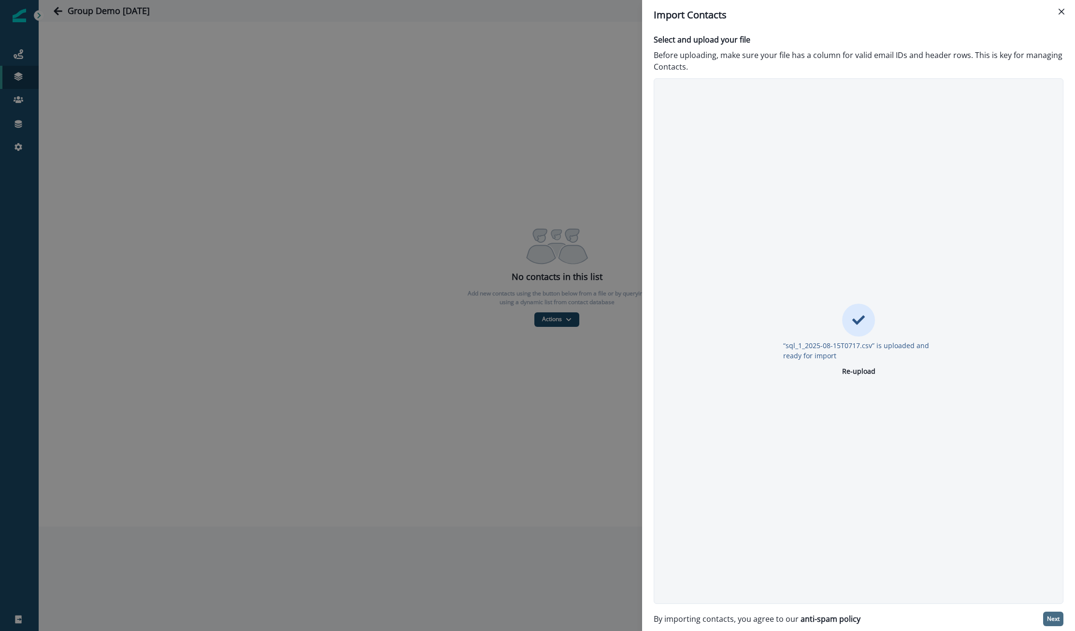
click at [1055, 613] on button "Next" at bounding box center [1053, 618] width 20 height 14
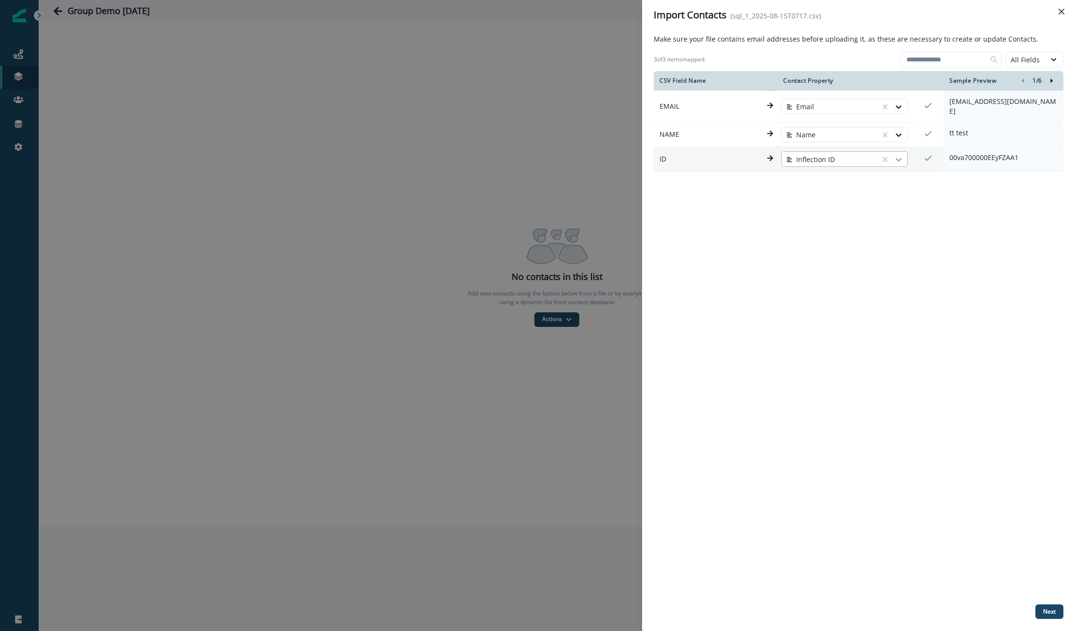
click at [899, 155] on icon at bounding box center [899, 160] width 10 height 10
click at [1043, 609] on p "Next" at bounding box center [1049, 611] width 13 height 7
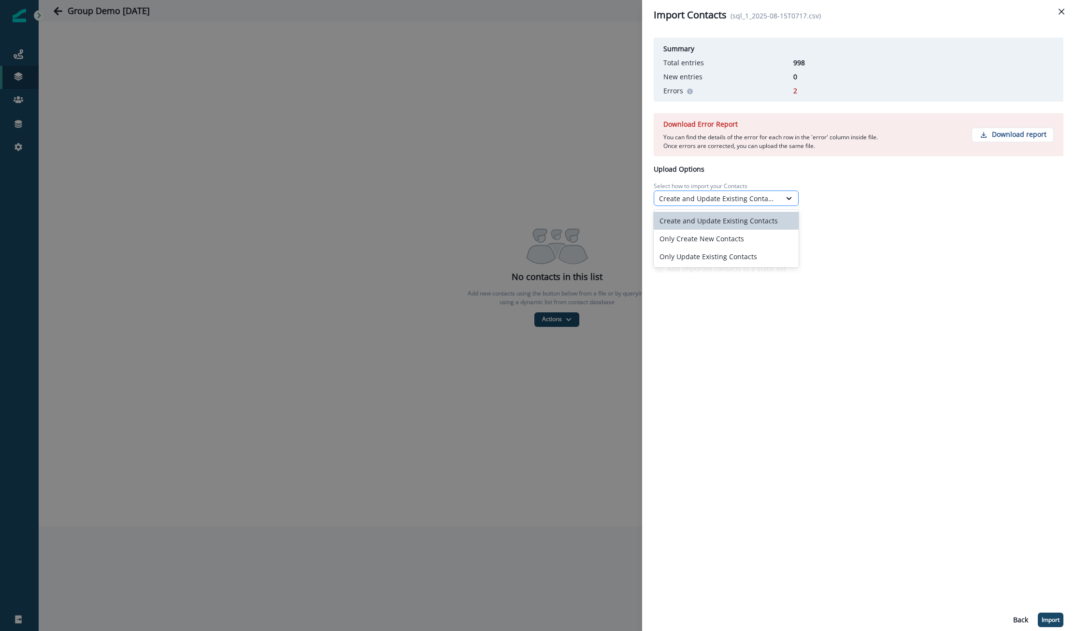
click at [761, 195] on div "Create and Update Existing Contacts" at bounding box center [717, 198] width 117 height 10
click at [784, 260] on div "Only Update Existing Contacts" at bounding box center [726, 256] width 145 height 18
click at [751, 192] on div "Only Update Existing Contacts" at bounding box center [717, 198] width 127 height 12
click at [748, 170] on div "Summary Total entries 998 New entries 0 Errors 2 Download Error Report You can …" at bounding box center [859, 155] width 410 height 242
click at [1053, 624] on button "Import" at bounding box center [1051, 619] width 26 height 14
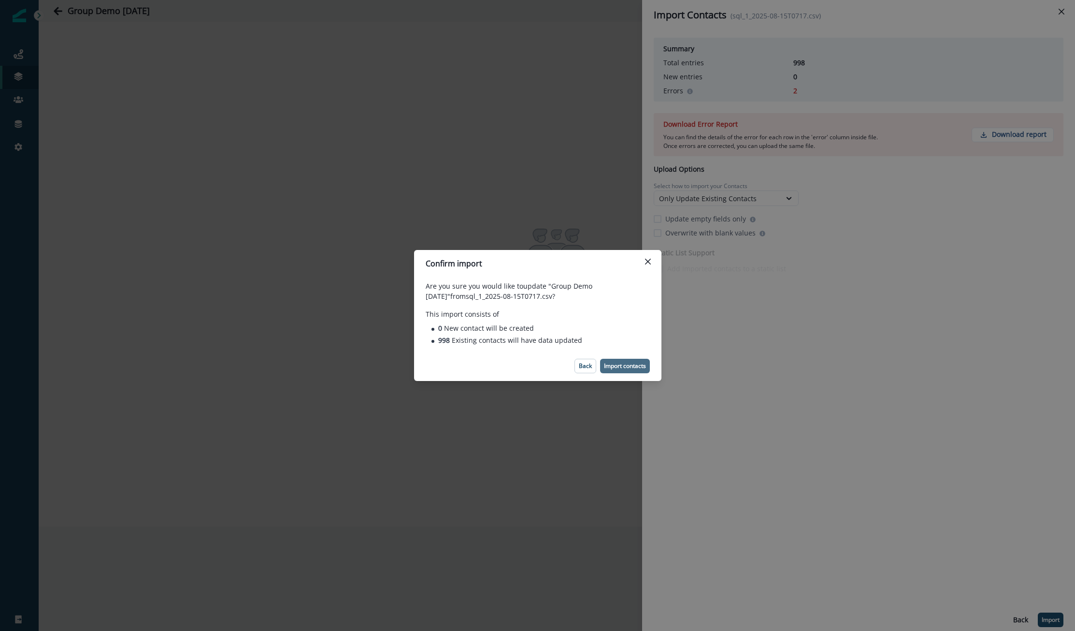
click at [625, 367] on p "Import contacts" at bounding box center [625, 365] width 42 height 7
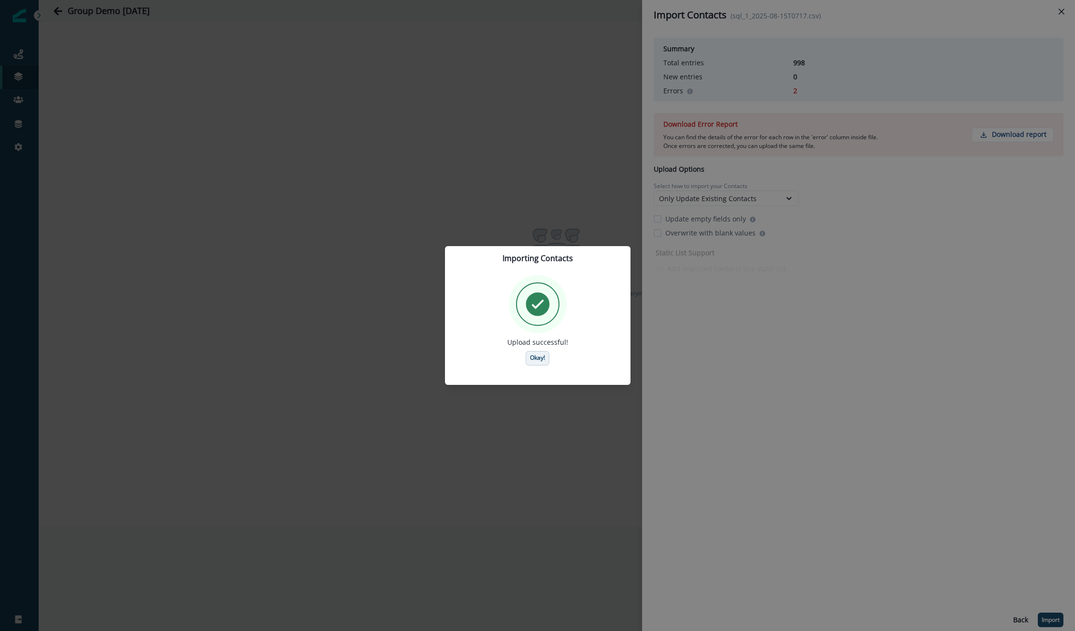
click at [548, 360] on button "Okay!" at bounding box center [538, 358] width 24 height 14
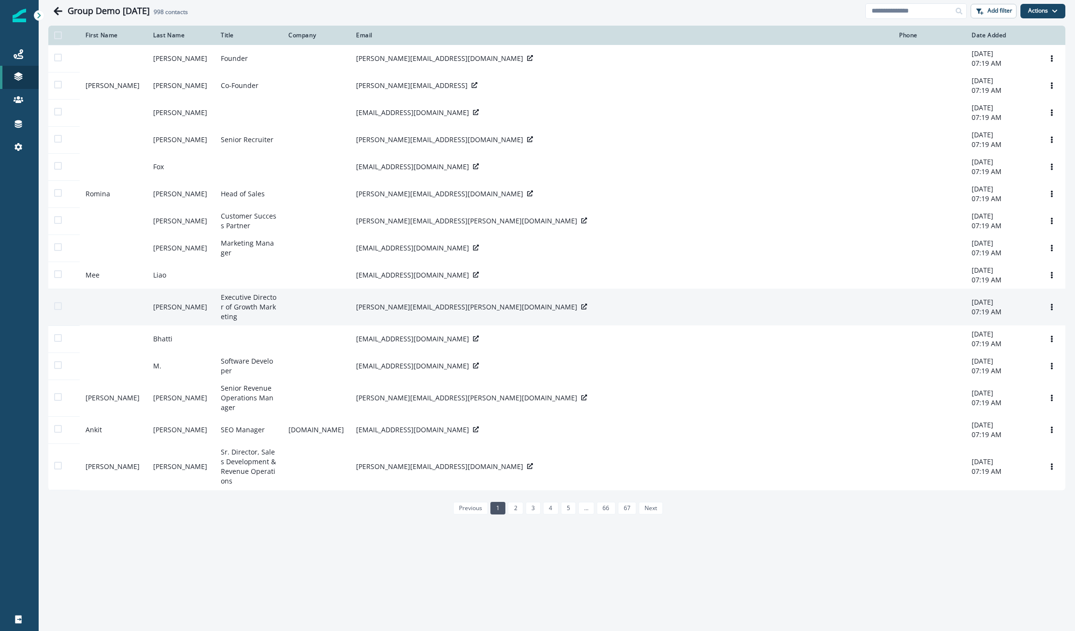
click at [432, 316] on td "[PERSON_NAME][EMAIL_ADDRESS][PERSON_NAME][DOMAIN_NAME]" at bounding box center [621, 306] width 543 height 37
click at [432, 307] on p "[PERSON_NAME][EMAIL_ADDRESS][PERSON_NAME][DOMAIN_NAME]" at bounding box center [466, 307] width 221 height 10
copy div "[PERSON_NAME][EMAIL_ADDRESS][PERSON_NAME][DOMAIN_NAME]"
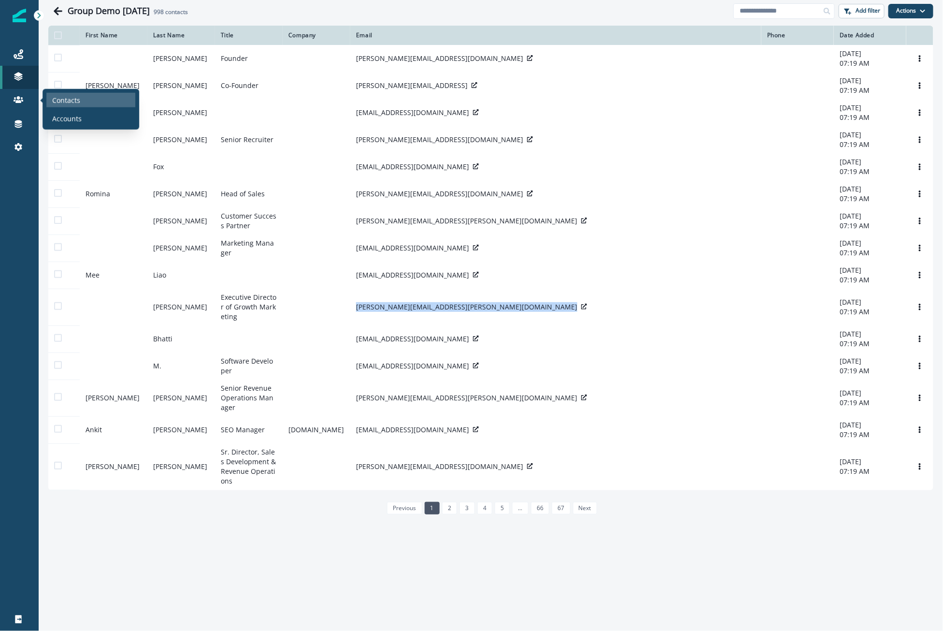
click at [54, 105] on div "Contacts" at bounding box center [90, 100] width 89 height 14
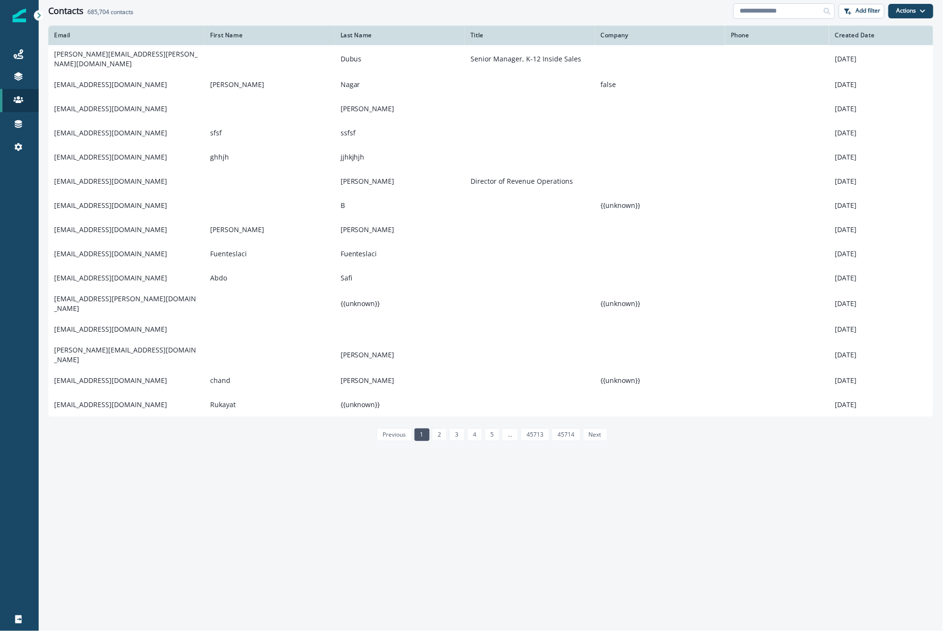
click at [766, 13] on input at bounding box center [784, 10] width 101 height 15
paste input "**********"
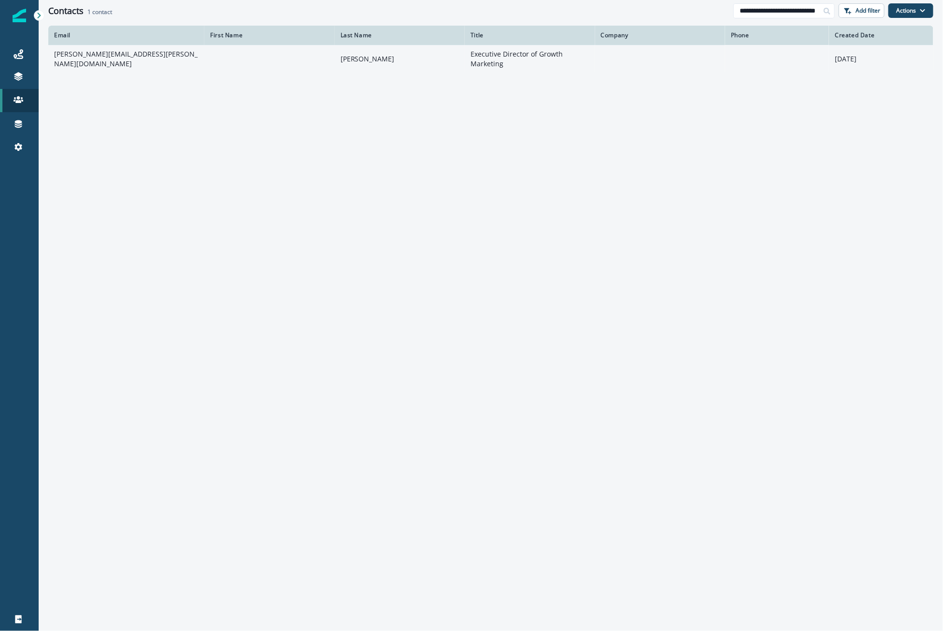
type input "**********"
click at [393, 62] on td "[PERSON_NAME]" at bounding box center [400, 59] width 130 height 28
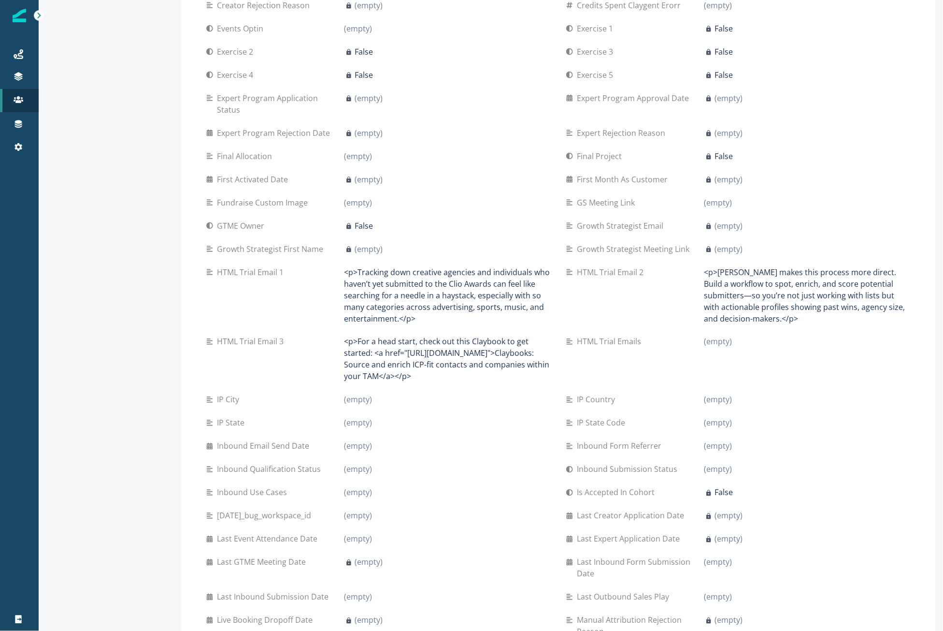
scroll to position [591, 0]
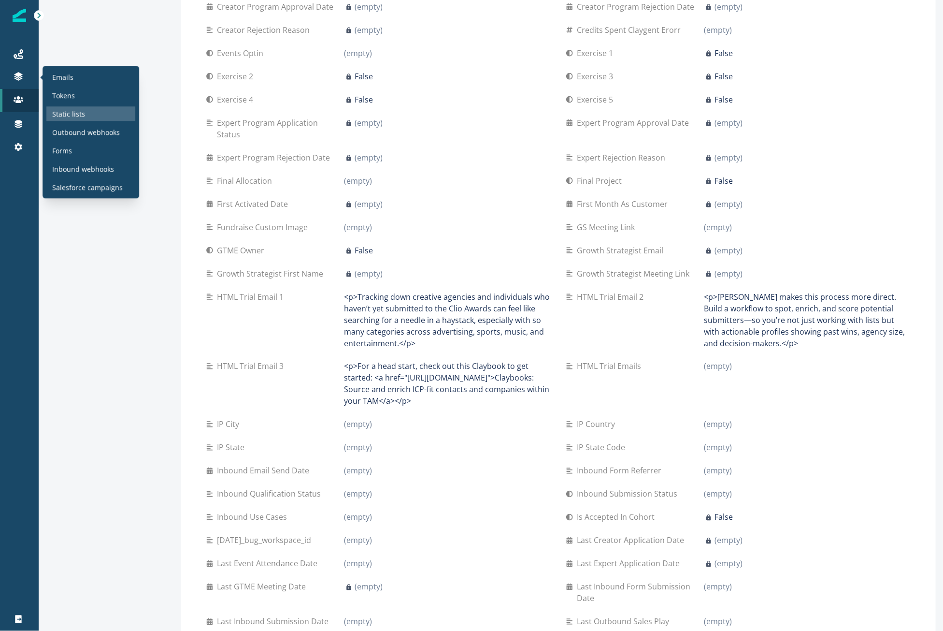
click at [65, 109] on p "Static lists" at bounding box center [68, 114] width 33 height 10
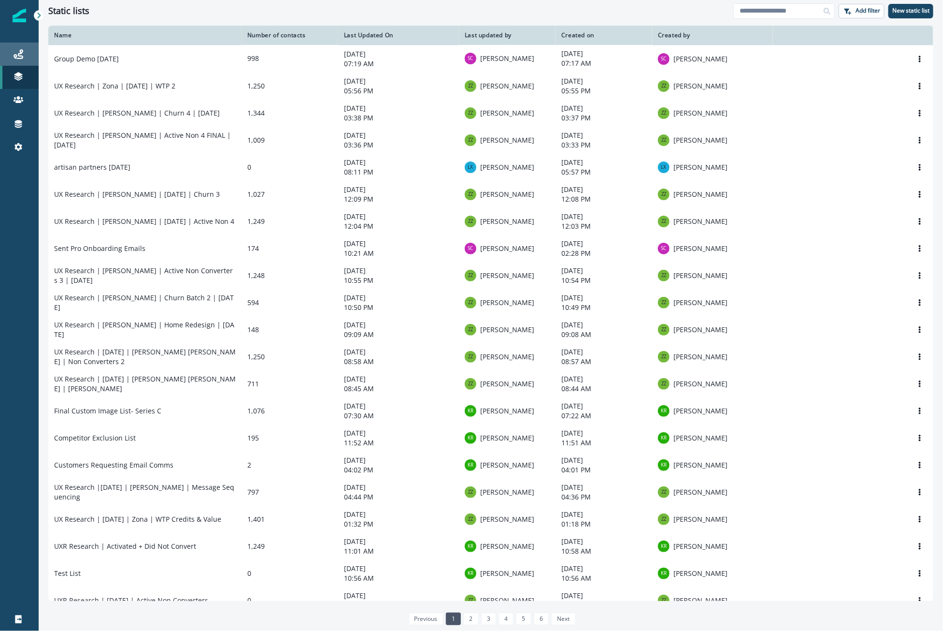
click at [29, 61] on link "Journeys" at bounding box center [19, 54] width 39 height 23
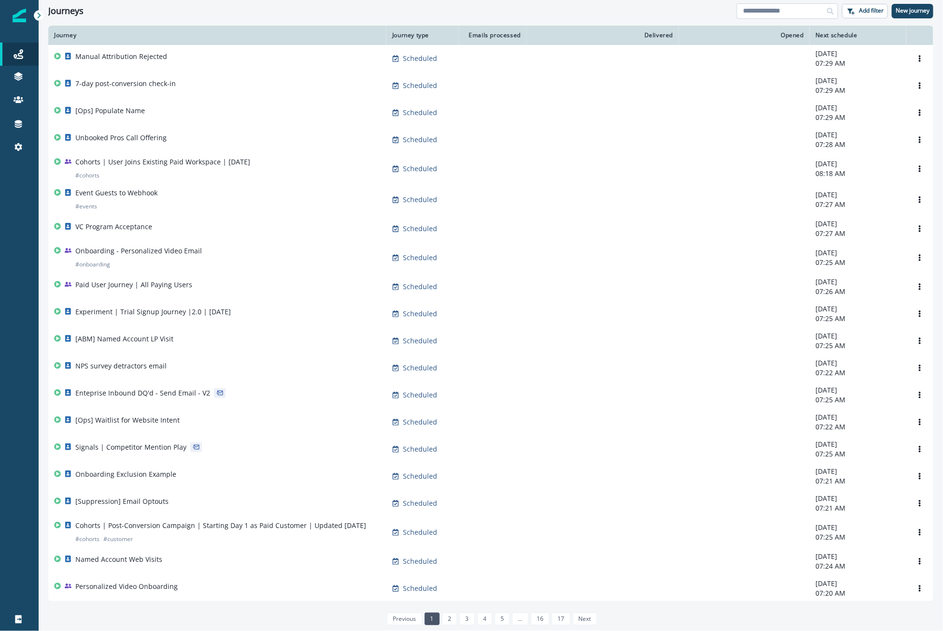
click at [777, 12] on input at bounding box center [787, 10] width 101 height 15
type input "*****"
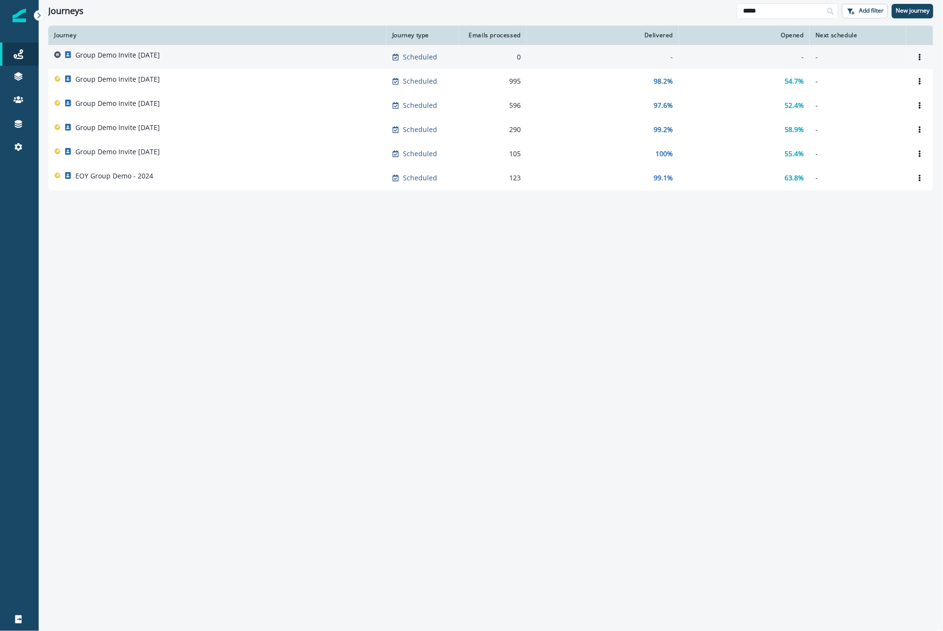
click at [233, 54] on div "Group Demo Invite [DATE]" at bounding box center [217, 57] width 327 height 14
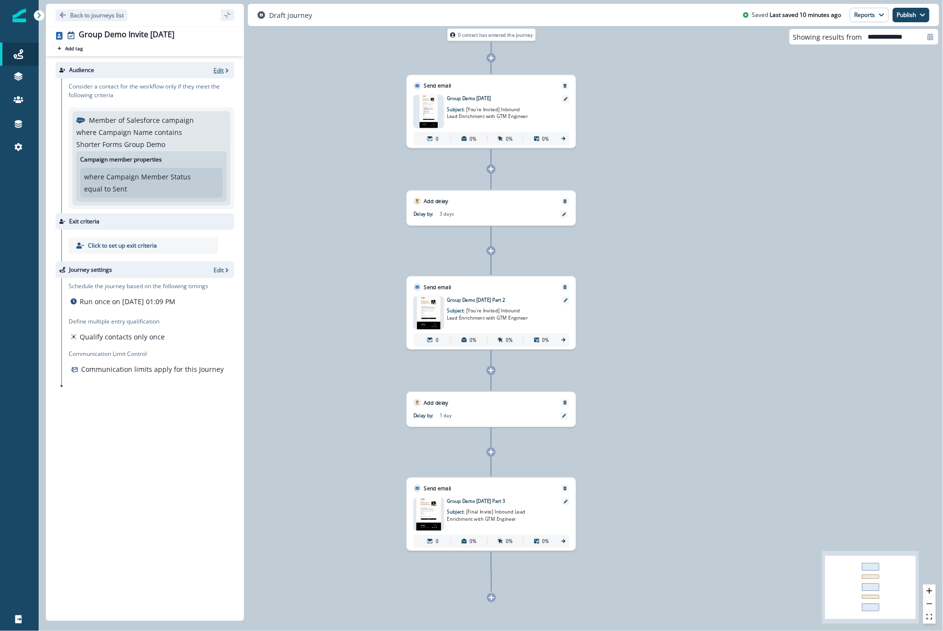
click at [223, 68] on p "Edit" at bounding box center [219, 70] width 10 height 8
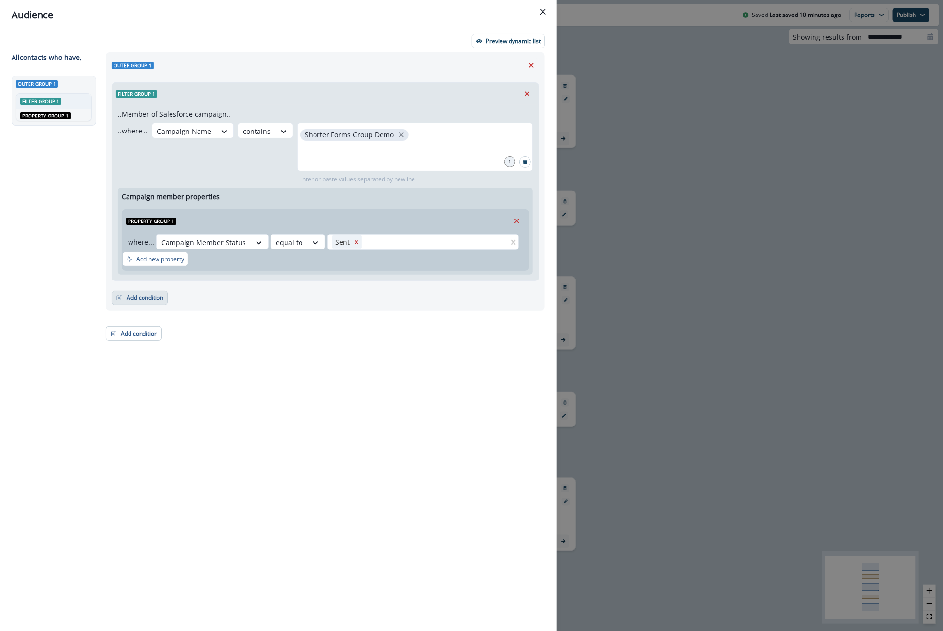
click at [150, 292] on button "Add condition" at bounding box center [140, 297] width 56 height 14
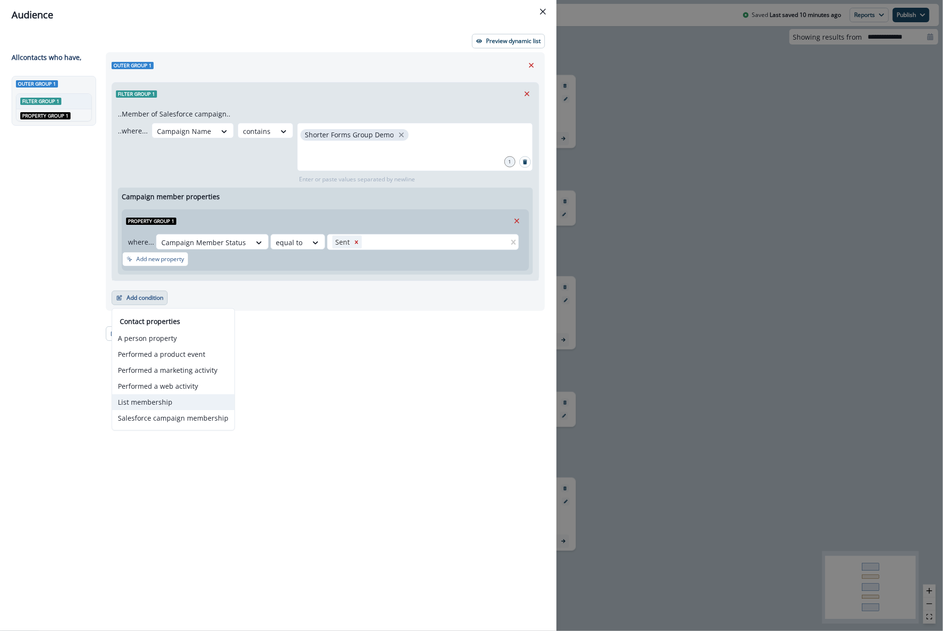
click at [139, 401] on button "List membership" at bounding box center [173, 402] width 122 height 16
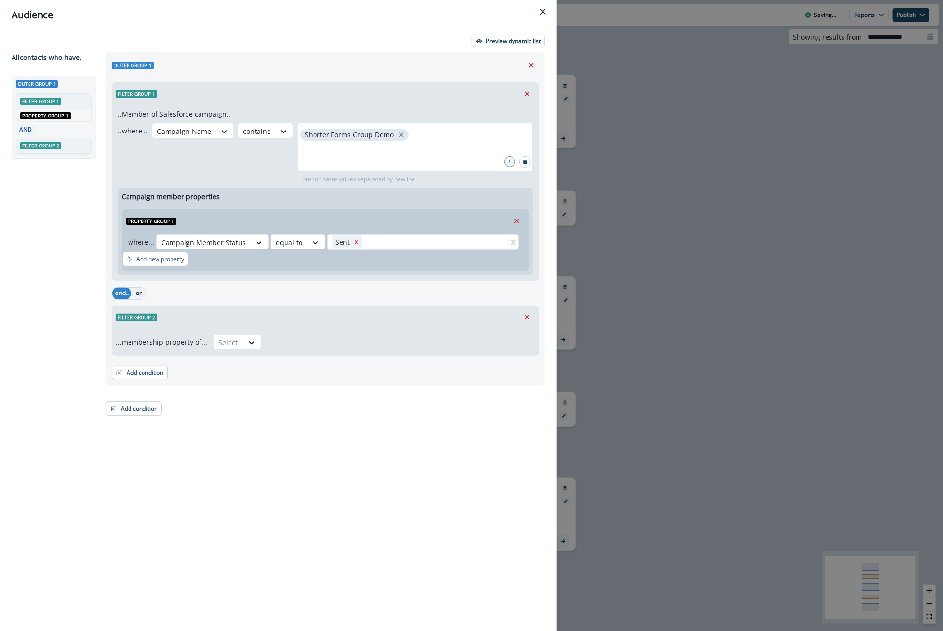
click at [138, 294] on button "or" at bounding box center [138, 294] width 14 height 12
click at [229, 338] on div at bounding box center [228, 342] width 20 height 12
click at [224, 355] on div "in" at bounding box center [234, 363] width 48 height 18
click at [299, 349] on div "...membership property of... in Select" at bounding box center [325, 341] width 427 height 27
click at [293, 336] on div at bounding box center [393, 342] width 240 height 12
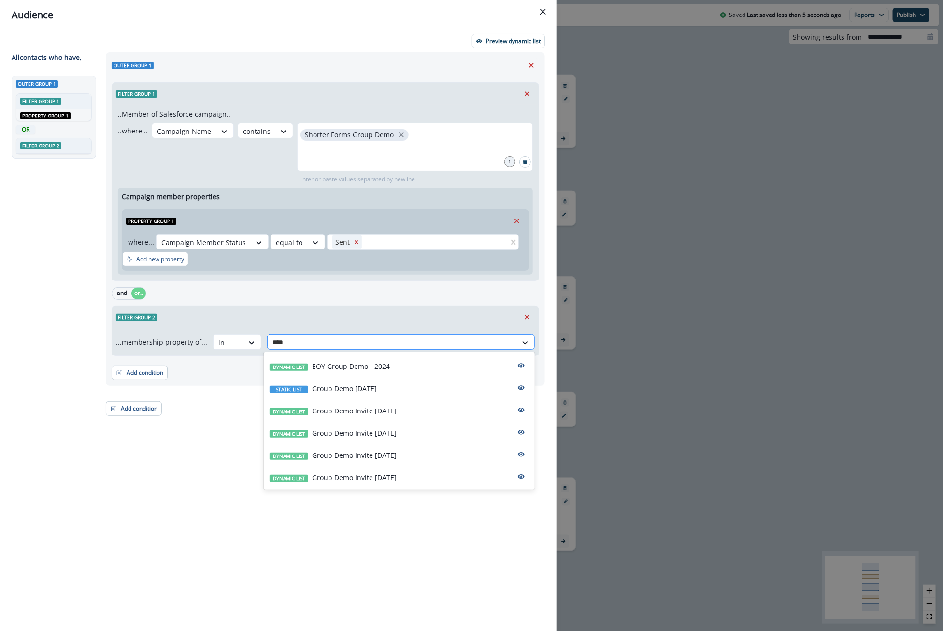
type input "*****"
click at [318, 390] on p "Group Demo [DATE]" at bounding box center [344, 388] width 65 height 10
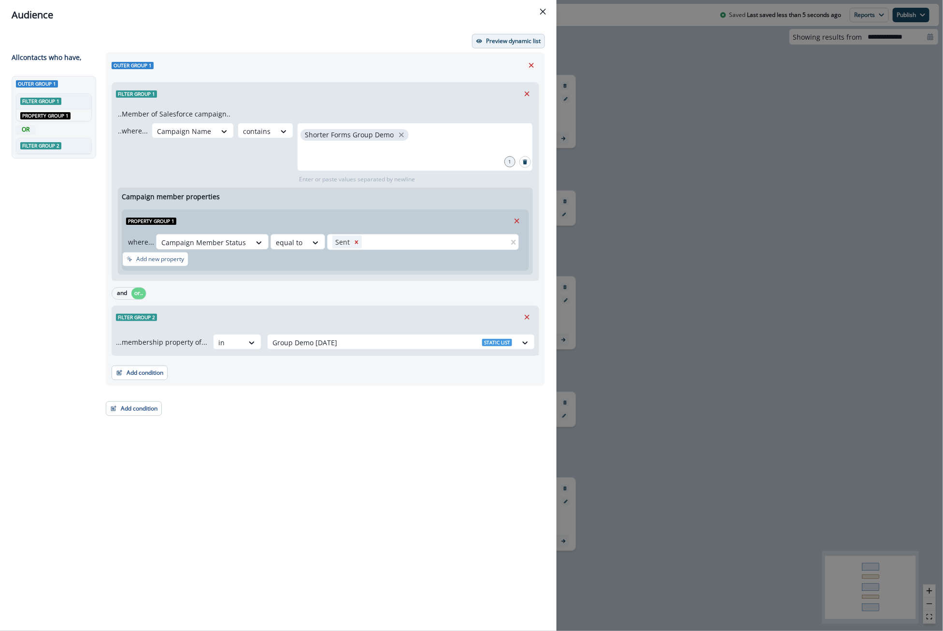
click at [511, 43] on p "Preview dynamic list" at bounding box center [513, 41] width 55 height 7
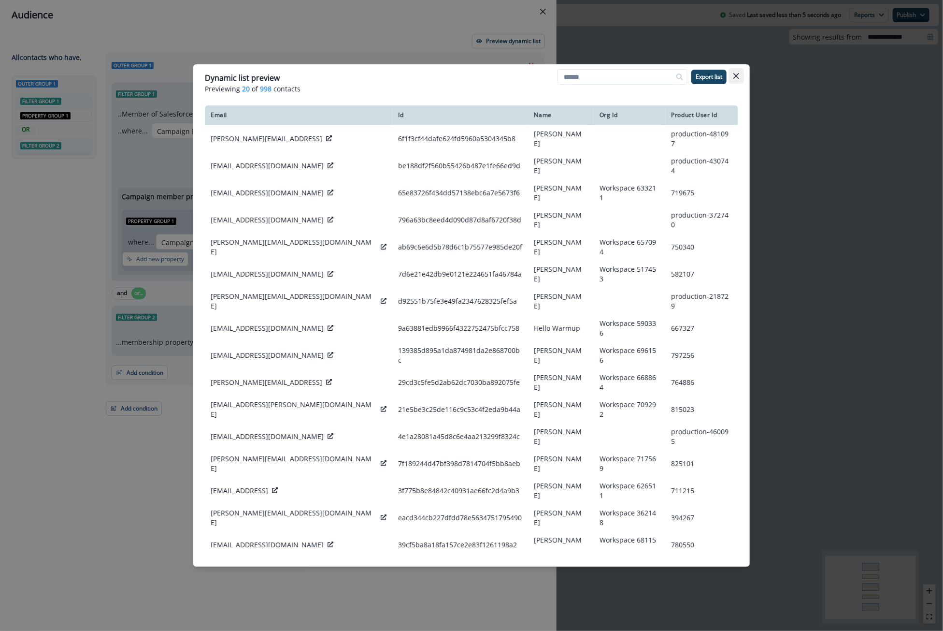
click at [739, 75] on icon "Close" at bounding box center [737, 76] width 6 height 6
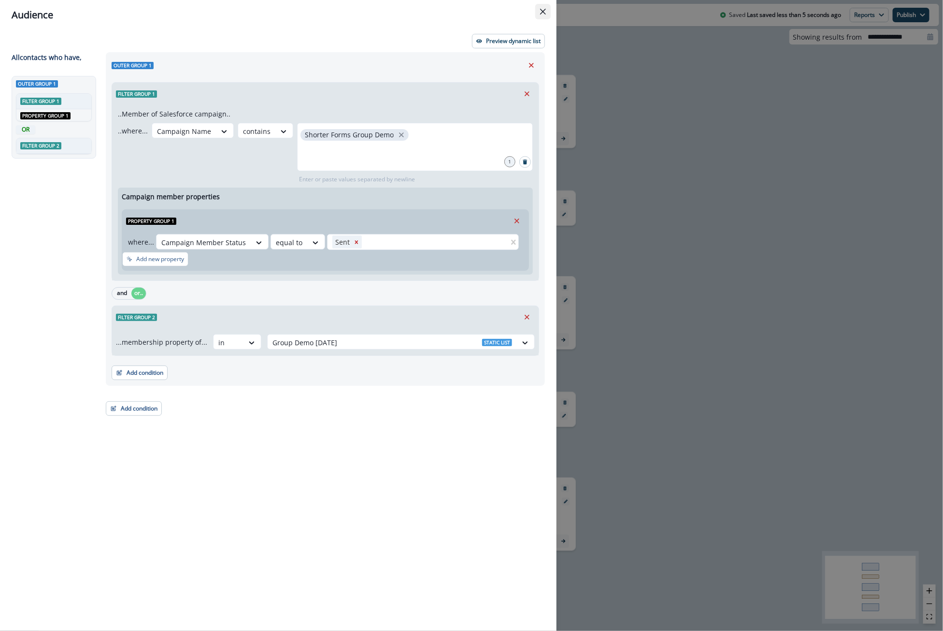
click at [545, 9] on icon "Close" at bounding box center [543, 12] width 6 height 6
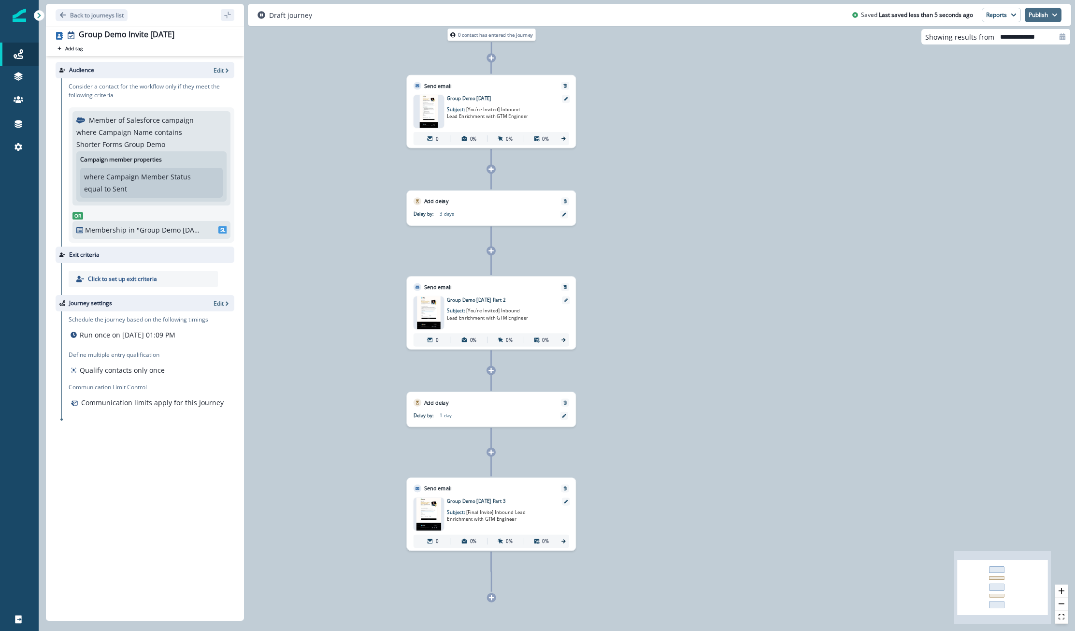
click at [1054, 20] on button "Publish" at bounding box center [1043, 15] width 37 height 14
click at [1032, 38] on button "as active journey" at bounding box center [1007, 38] width 107 height 17
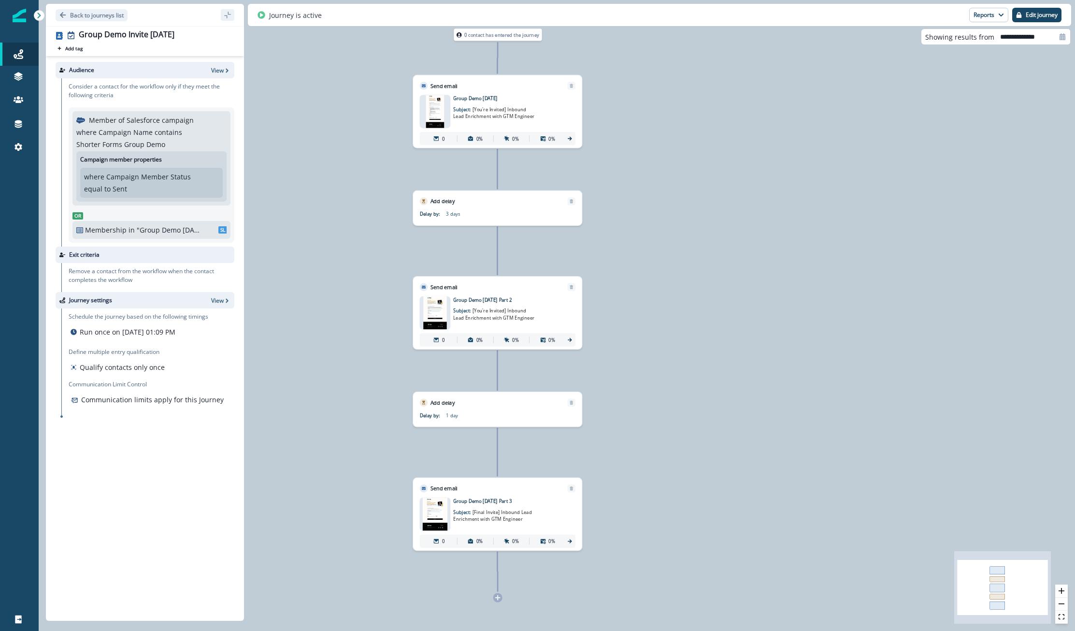
click at [630, 52] on div "0 contact has entered the journey Send email Email asset changed, journey repor…" at bounding box center [557, 315] width 1037 height 631
click at [1037, 16] on p "Edit journey" at bounding box center [1042, 15] width 32 height 7
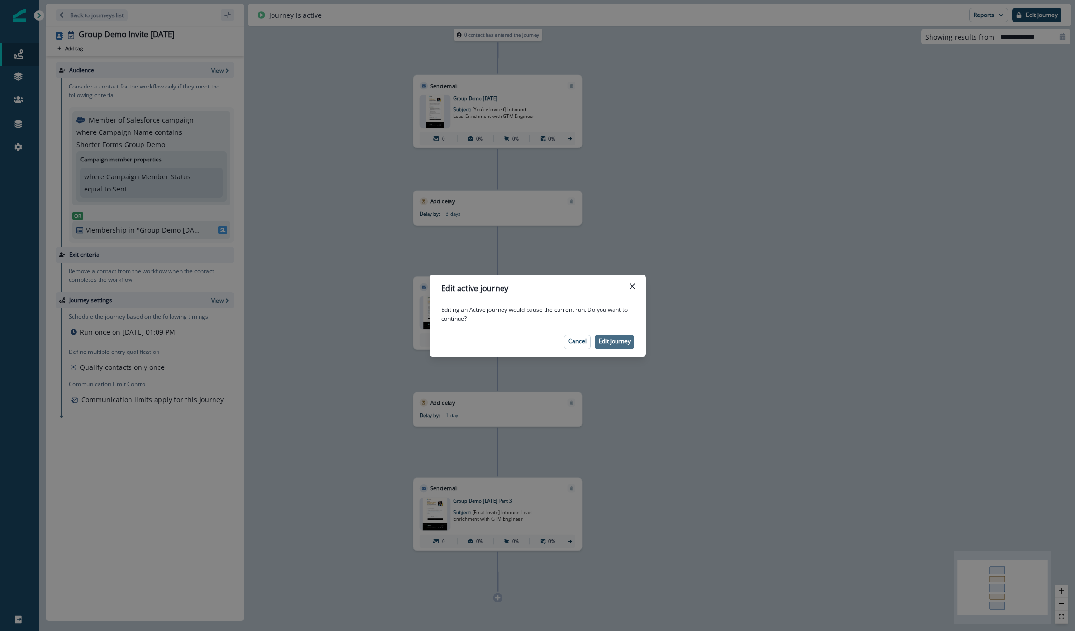
click at [600, 341] on p "Edit journey" at bounding box center [615, 341] width 32 height 7
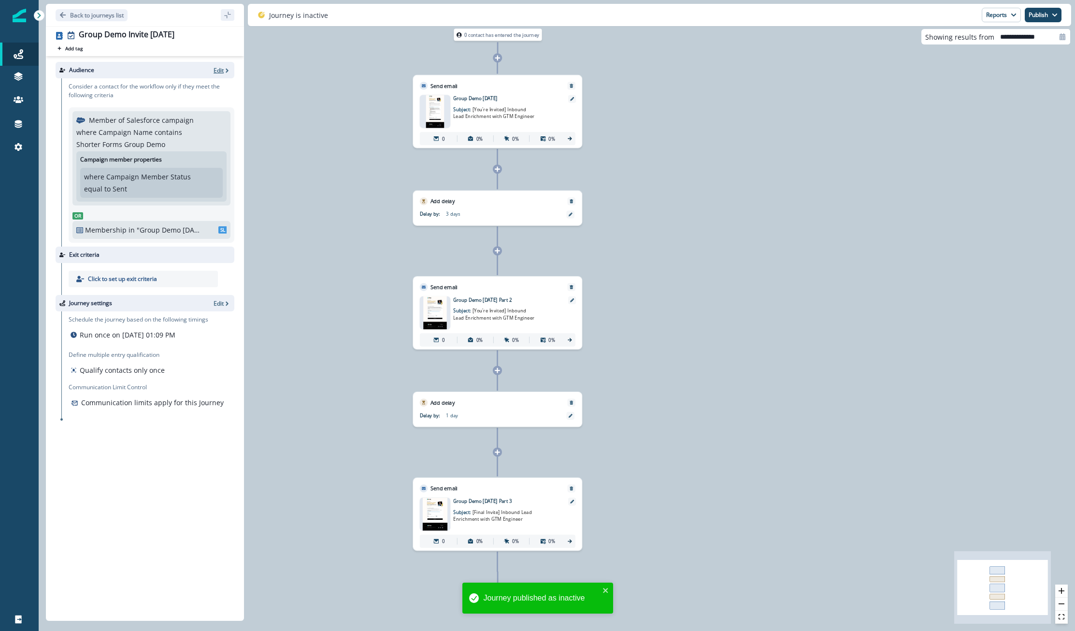
click at [222, 67] on p "Edit" at bounding box center [219, 70] width 10 height 8
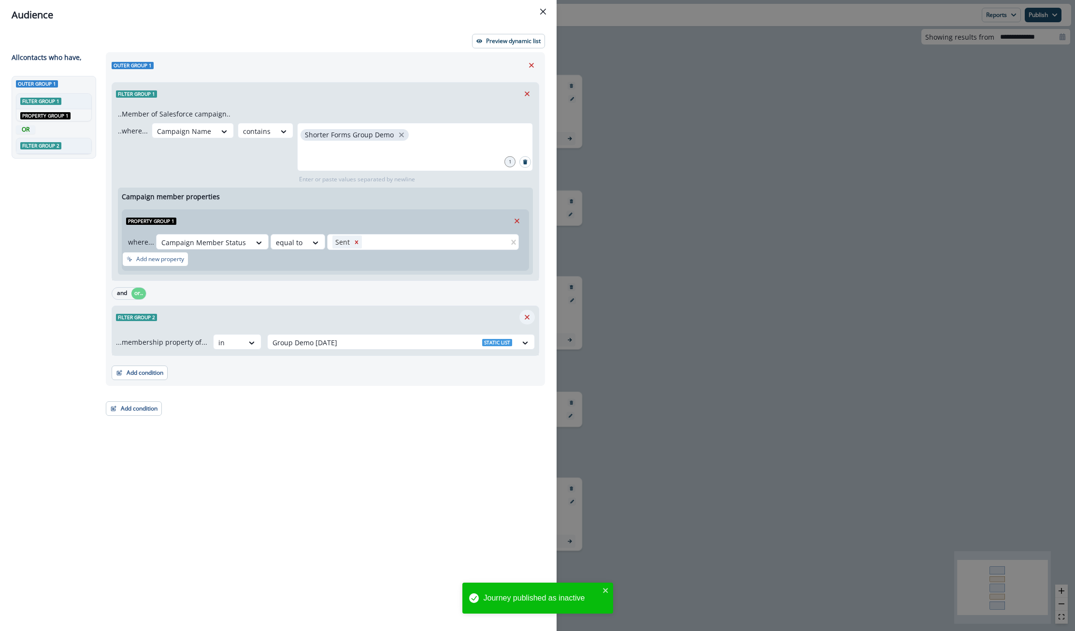
click at [527, 313] on icon "Remove" at bounding box center [527, 317] width 9 height 9
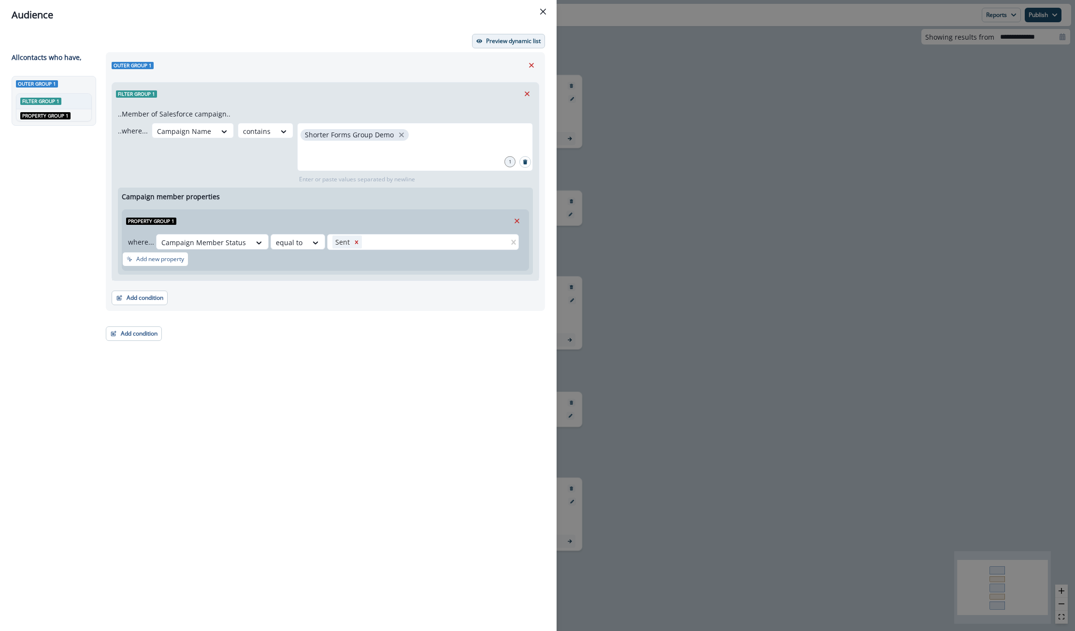
click at [499, 42] on p "Preview dynamic list" at bounding box center [513, 41] width 55 height 7
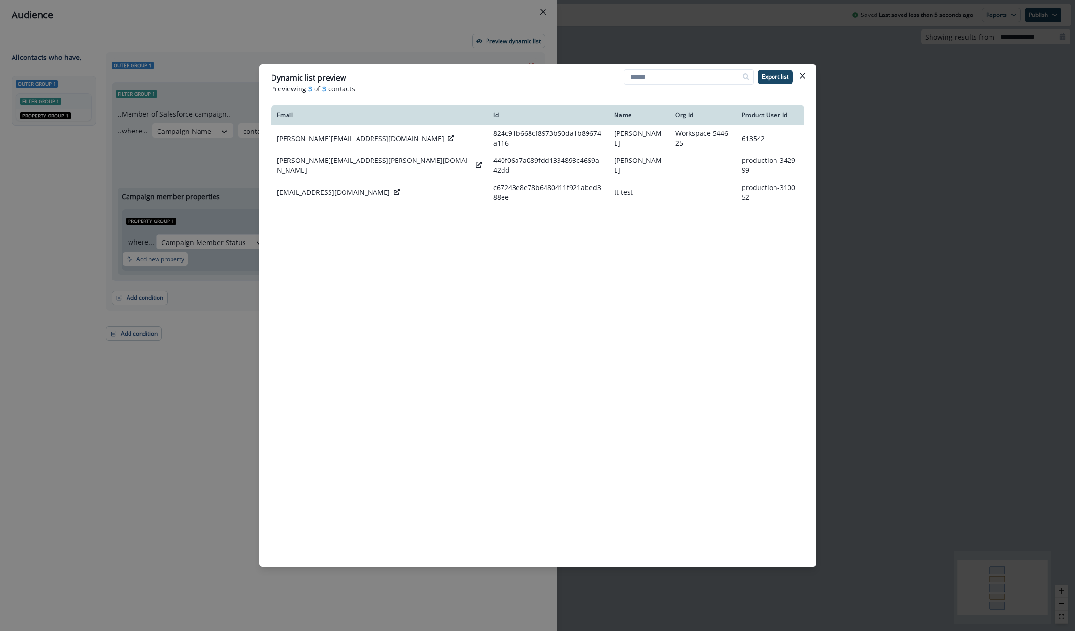
click at [879, 223] on div "Dynamic list preview Previewing 3 of 3 contacts Export list Email Id Name Org I…" at bounding box center [537, 315] width 1075 height 631
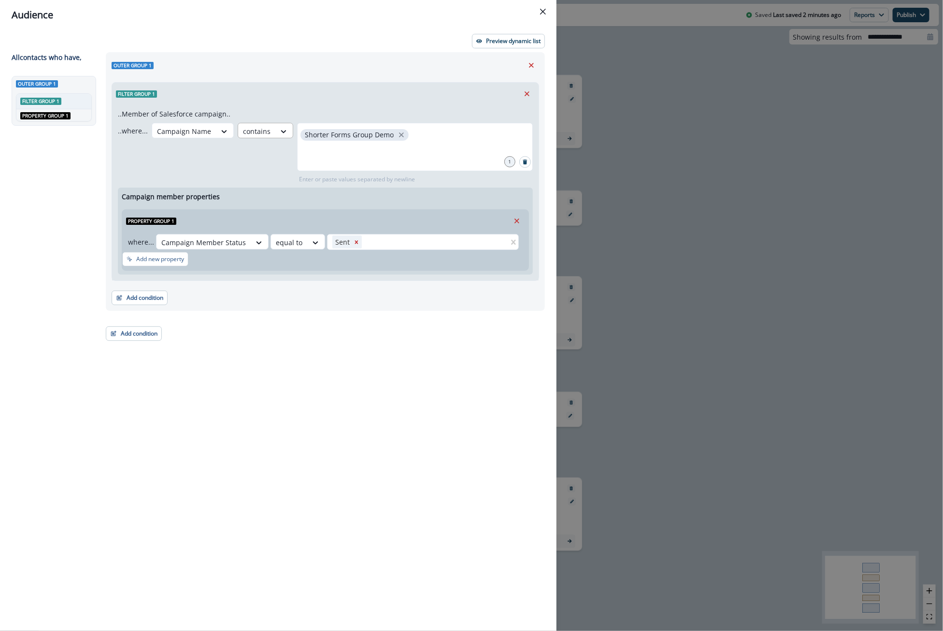
click at [233, 136] on div at bounding box center [224, 131] width 17 height 16
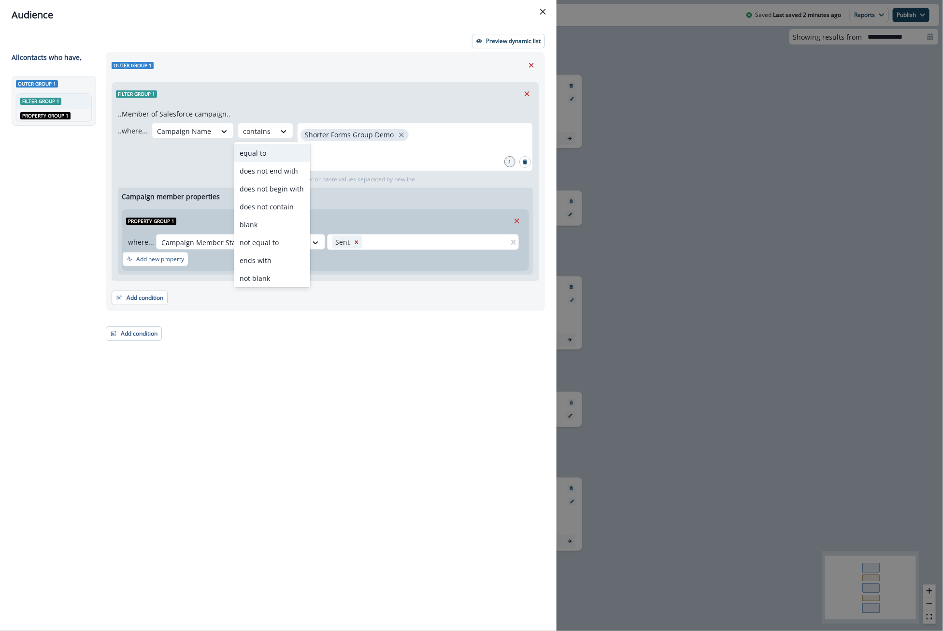
click at [273, 153] on div "equal to" at bounding box center [272, 153] width 76 height 18
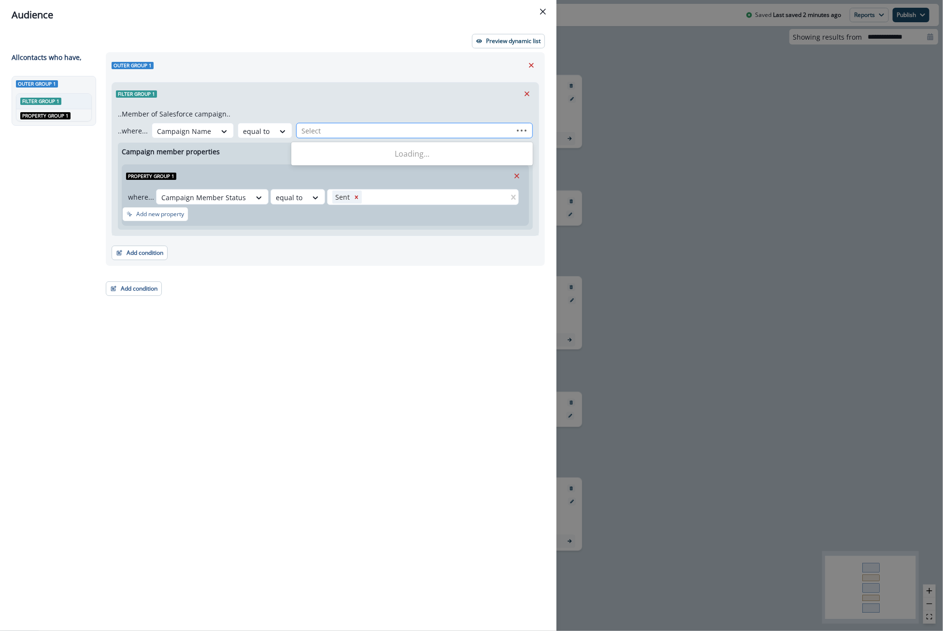
click at [319, 129] on div at bounding box center [405, 131] width 207 height 12
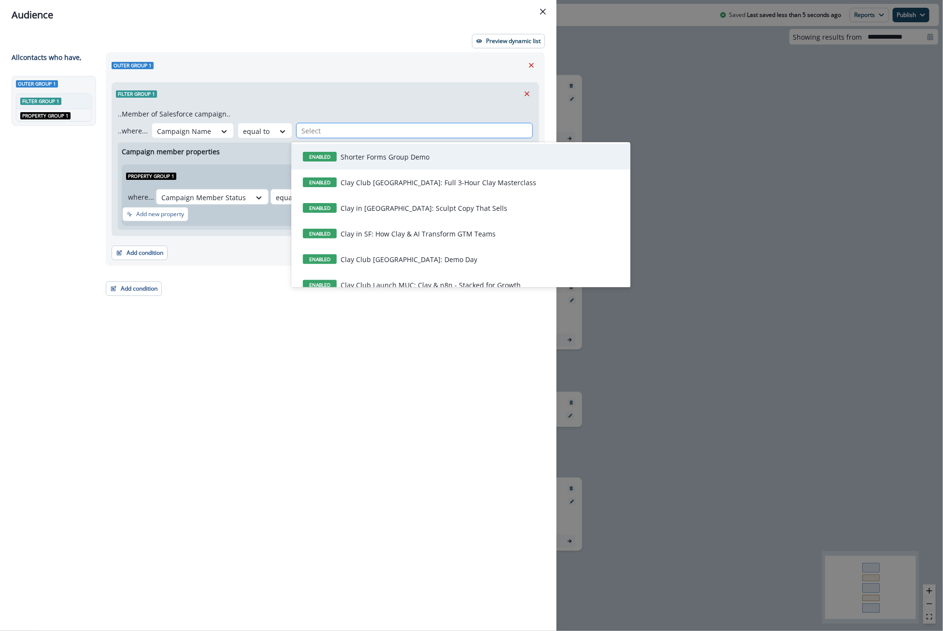
type input "*"
click at [348, 149] on div "ENABLED Shorter Forms Group Demo" at bounding box center [461, 157] width 328 height 18
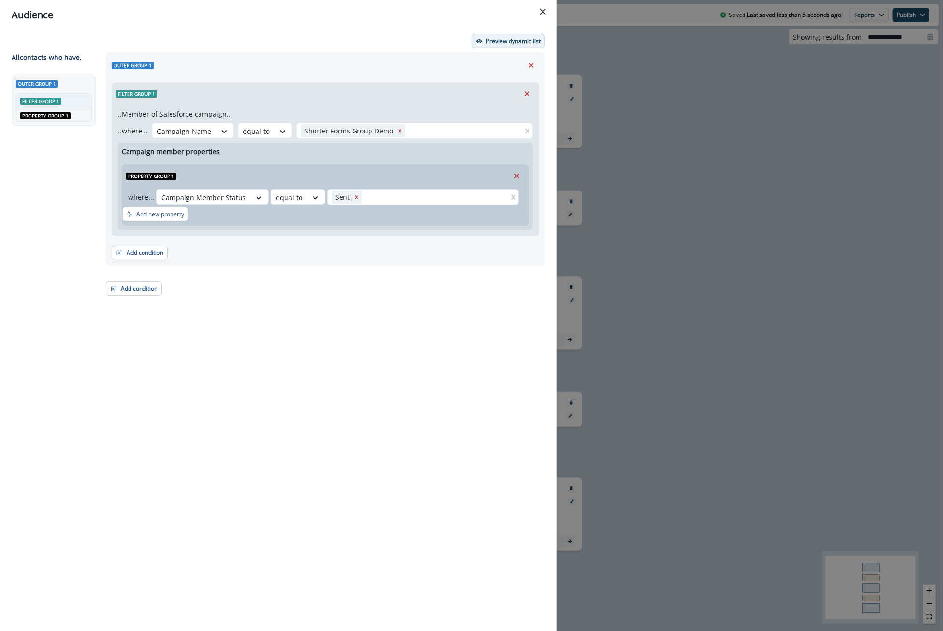
click at [487, 45] on button "Preview dynamic list" at bounding box center [508, 41] width 73 height 14
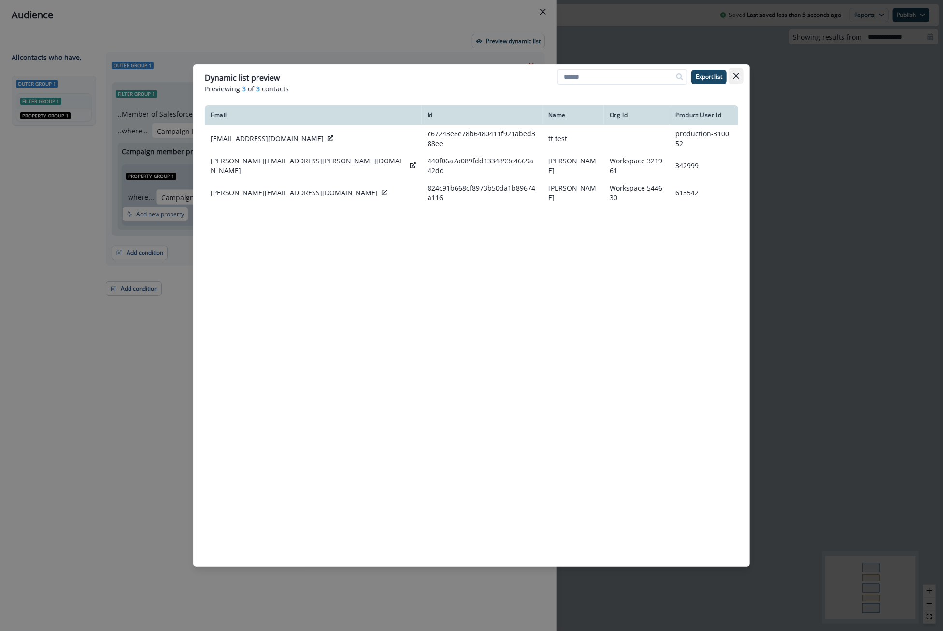
click at [743, 74] on button "Close" at bounding box center [736, 75] width 15 height 15
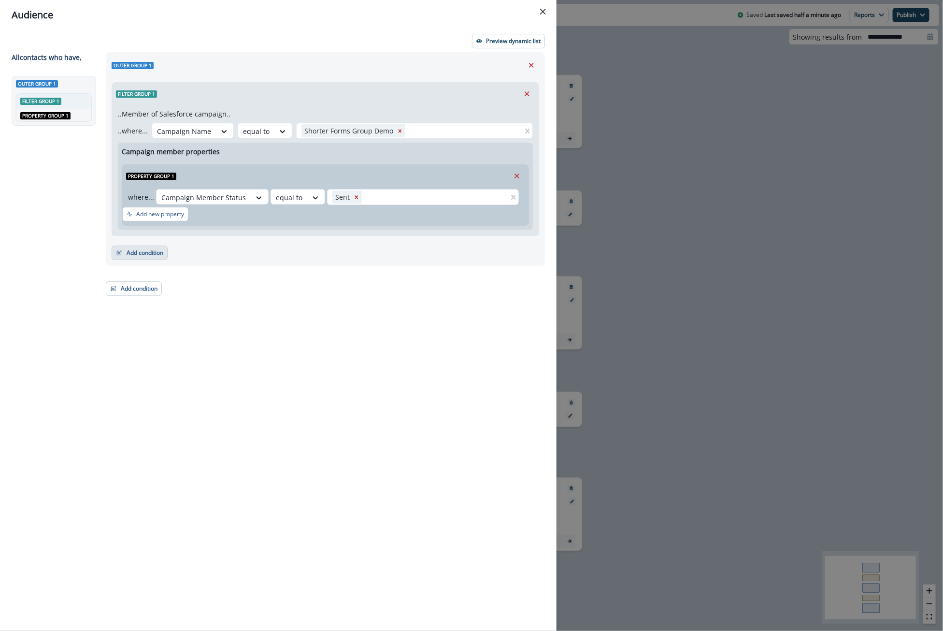
click at [149, 255] on button "Add condition" at bounding box center [140, 252] width 56 height 14
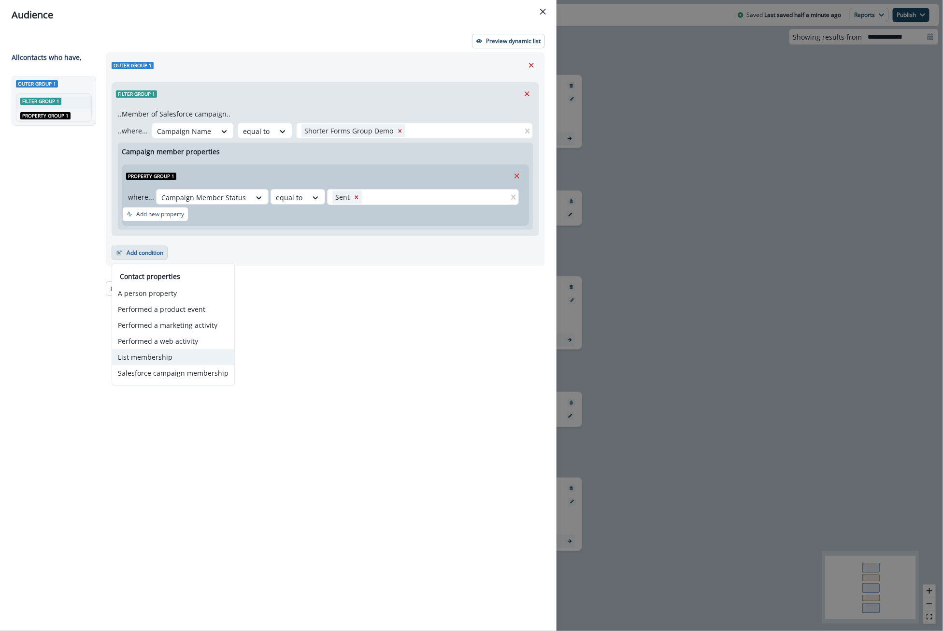
click at [149, 362] on button "List membership" at bounding box center [173, 357] width 122 height 16
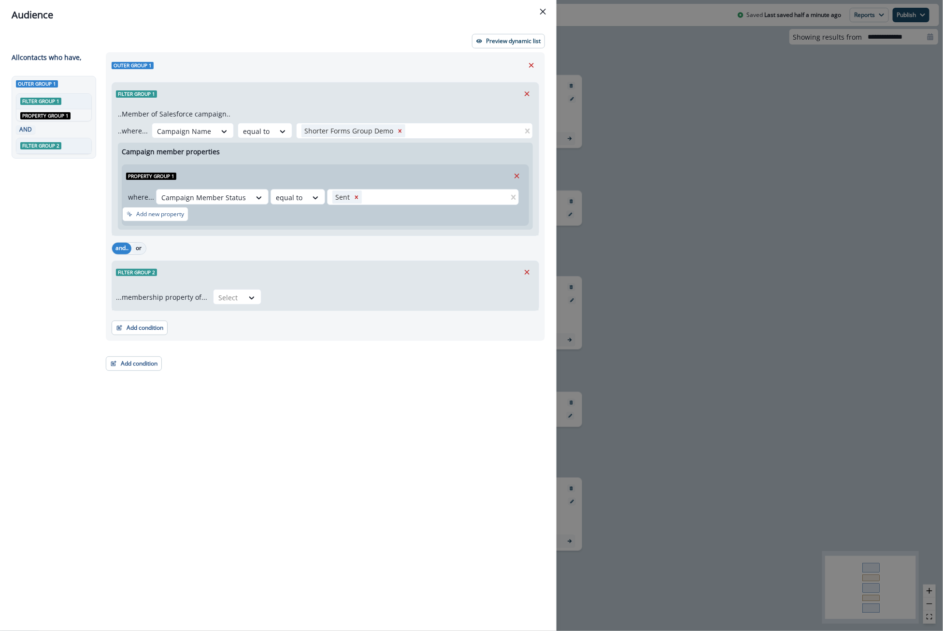
click at [135, 245] on button "or" at bounding box center [138, 249] width 14 height 12
click at [247, 297] on icon at bounding box center [251, 298] width 9 height 10
click at [245, 311] on div "in" at bounding box center [234, 318] width 48 height 18
click at [303, 297] on div at bounding box center [393, 297] width 240 height 12
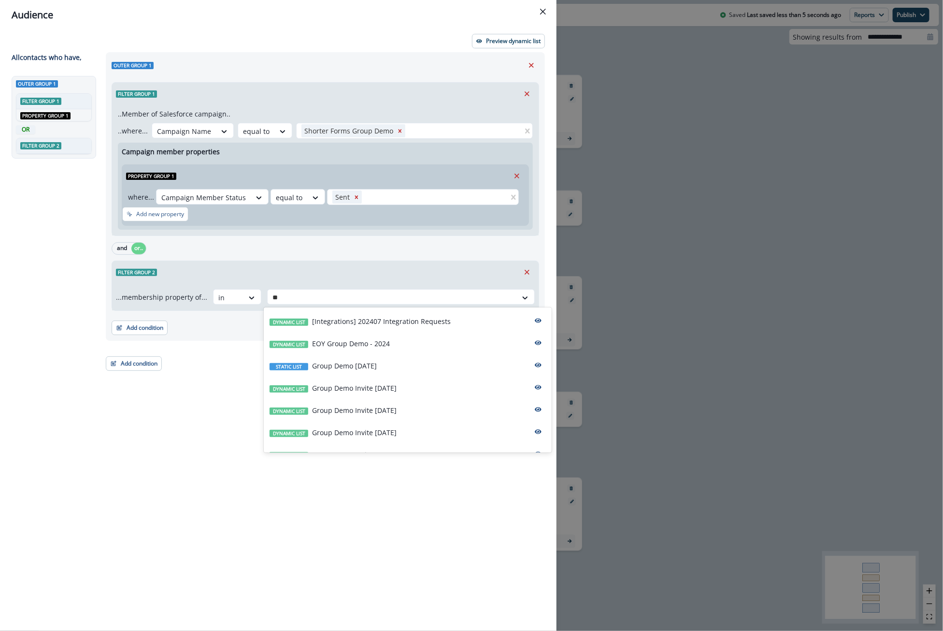
type input "***"
click at [326, 346] on p "Group Demo [DATE]" at bounding box center [344, 343] width 65 height 10
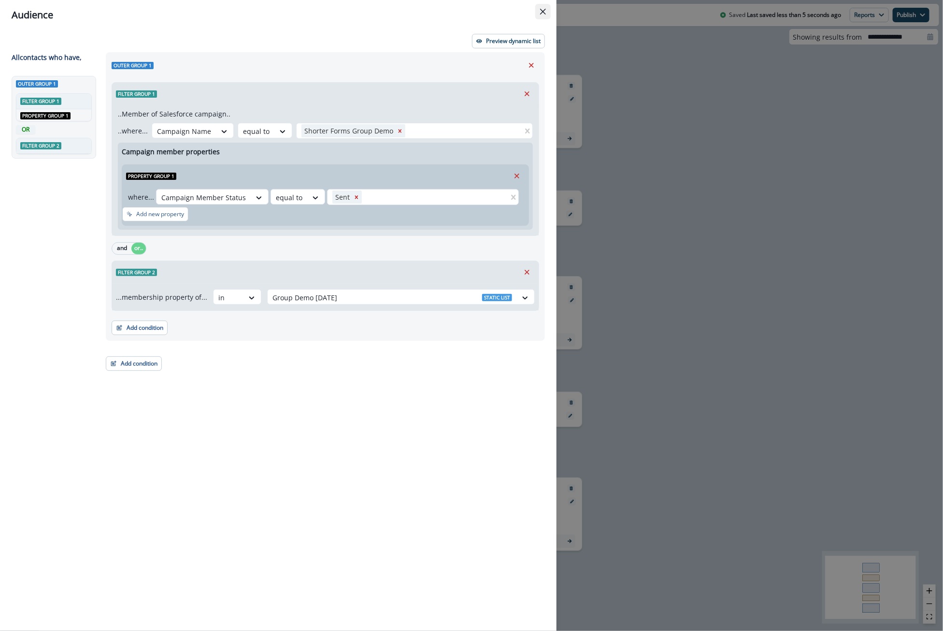
click at [538, 15] on button "Close" at bounding box center [542, 11] width 15 height 15
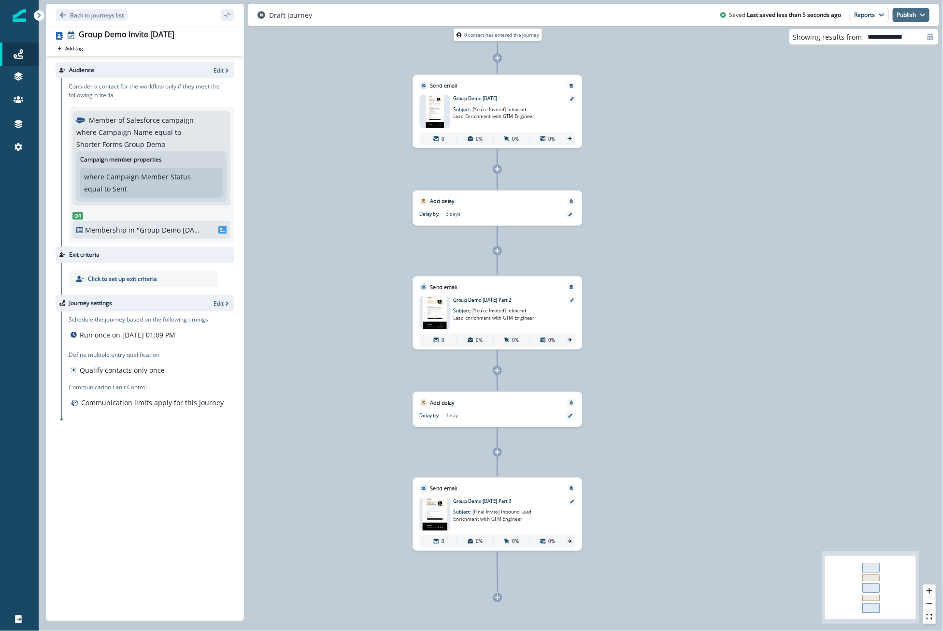
click at [918, 14] on button "Publish" at bounding box center [911, 15] width 37 height 14
click at [914, 35] on button "as active journey" at bounding box center [874, 38] width 107 height 17
